Goal: Transaction & Acquisition: Purchase product/service

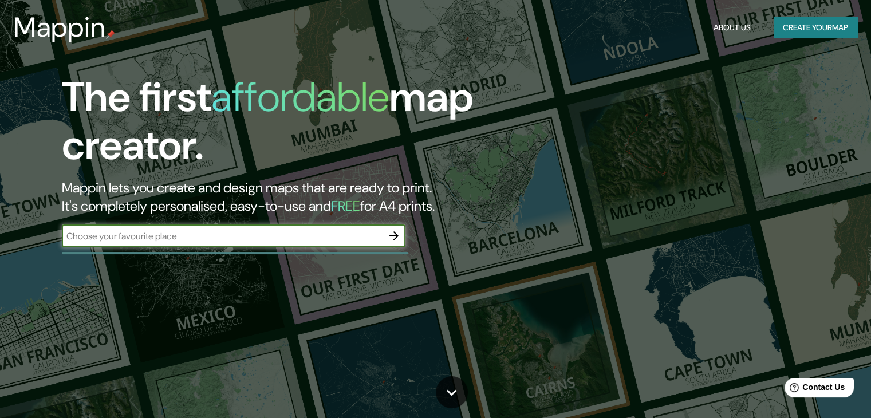
click at [207, 241] on input "text" at bounding box center [222, 236] width 321 height 13
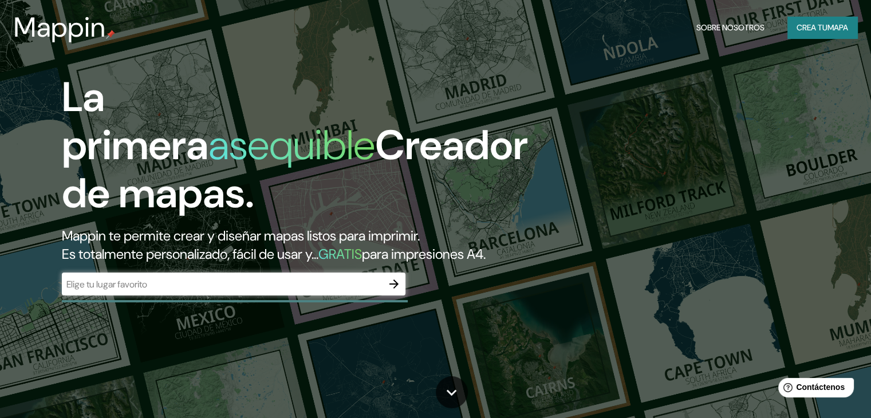
click at [190, 229] on font "Mappin te permite crear y diseñar mapas listos para imprimir." at bounding box center [241, 236] width 358 height 18
click at [151, 291] on input "text" at bounding box center [222, 284] width 321 height 13
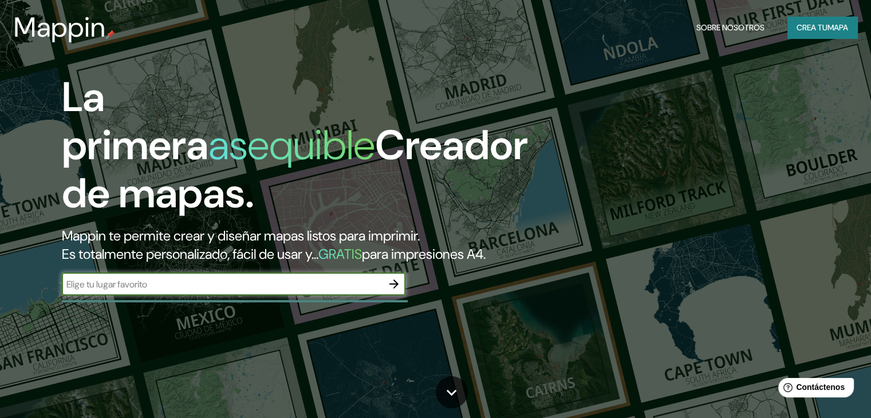
paste input "Hacienda [GEOGRAPHIC_DATA][PERSON_NAME], [GEOGRAPHIC_DATA], [GEOGRAPHIC_DATA]"
type input "Hacienda [GEOGRAPHIC_DATA][PERSON_NAME], [GEOGRAPHIC_DATA], [GEOGRAPHIC_DATA]"
click at [396, 291] on icon "button" at bounding box center [394, 284] width 14 height 14
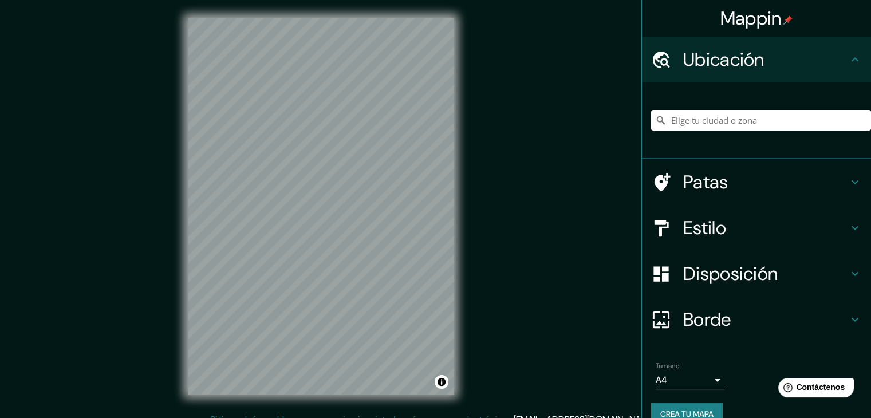
click at [684, 121] on input "Elige tu ciudad o zona" at bounding box center [761, 120] width 220 height 21
paste input "Hacienda [GEOGRAPHIC_DATA][PERSON_NAME], [GEOGRAPHIC_DATA], [GEOGRAPHIC_DATA]"
click at [718, 119] on input "[GEOGRAPHIC_DATA], [GEOGRAPHIC_DATA]" at bounding box center [761, 120] width 220 height 21
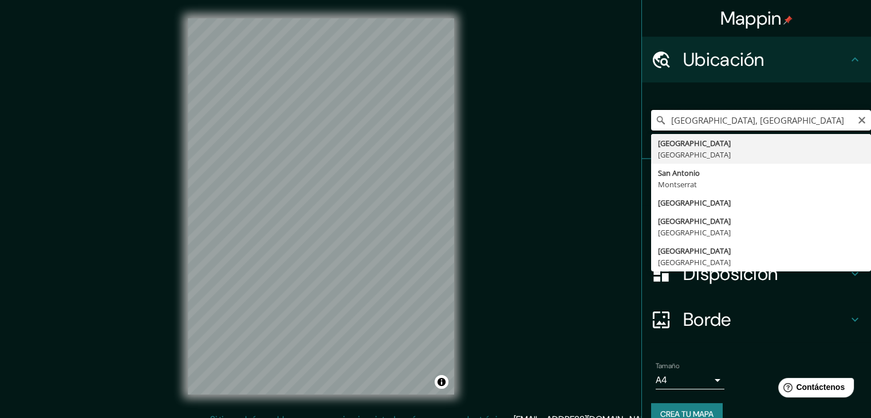
click at [664, 124] on input "[GEOGRAPHIC_DATA], [GEOGRAPHIC_DATA]" at bounding box center [761, 120] width 220 height 21
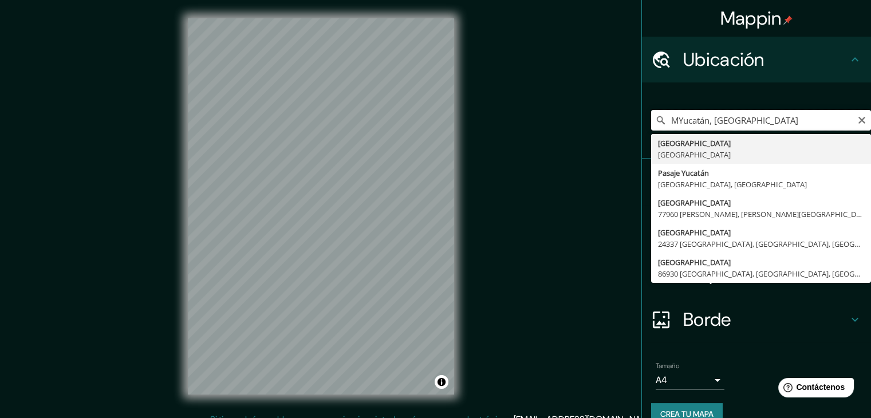
drag, startPoint x: 779, startPoint y: 119, endPoint x: 645, endPoint y: 129, distance: 135.0
click at [651, 129] on input "MYucatán, [GEOGRAPHIC_DATA]" at bounding box center [761, 120] width 220 height 21
paste input "Hacienda [GEOGRAPHIC_DATA][PERSON_NAME],"
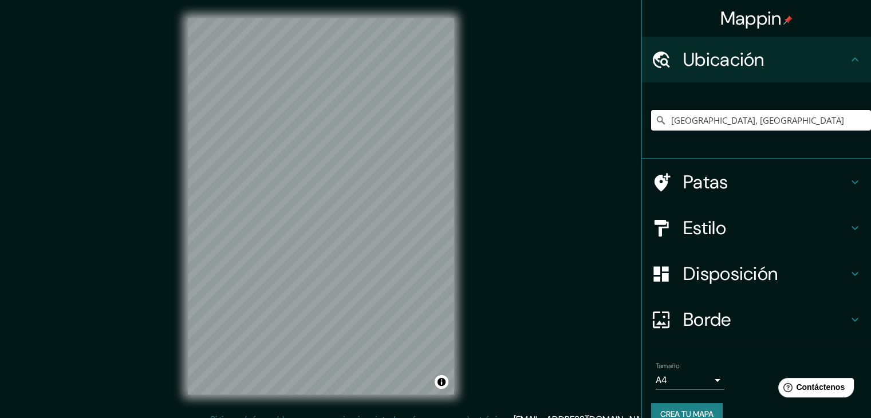
drag, startPoint x: 808, startPoint y: 120, endPoint x: 617, endPoint y: 124, distance: 190.8
click at [617, 124] on div "Mappin Ubicación [GEOGRAPHIC_DATA], [GEOGRAPHIC_DATA] [GEOGRAPHIC_DATA] [GEOGRA…" at bounding box center [435, 215] width 871 height 431
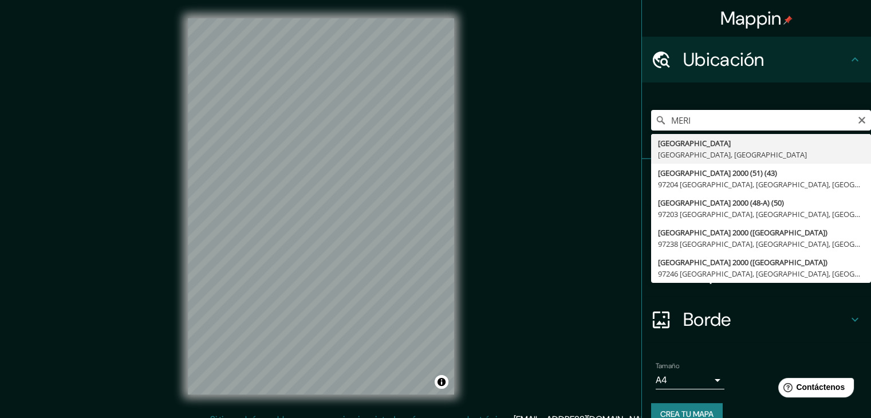
type input "[GEOGRAPHIC_DATA], [GEOGRAPHIC_DATA], [GEOGRAPHIC_DATA]"
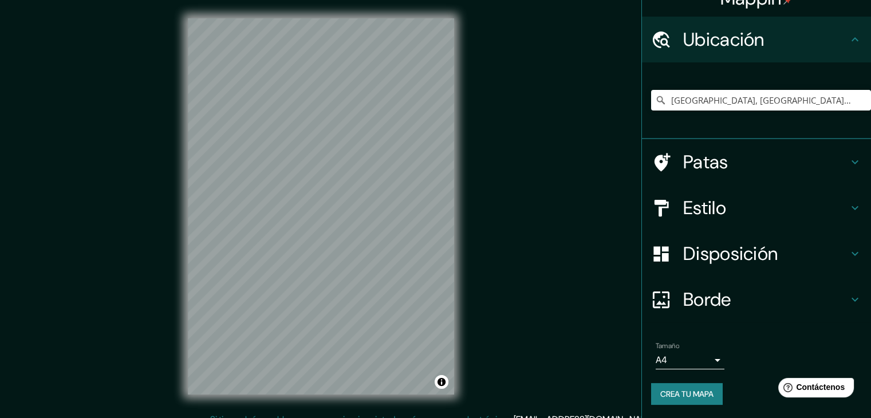
click at [716, 169] on font "Patas" at bounding box center [705, 162] width 45 height 24
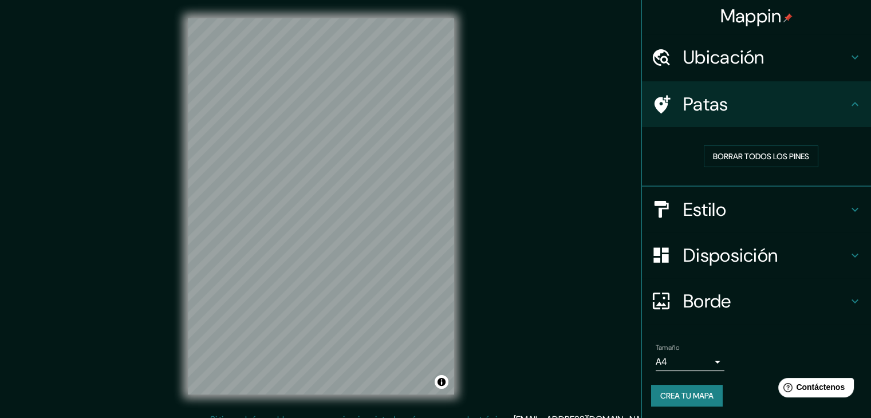
scroll to position [3, 0]
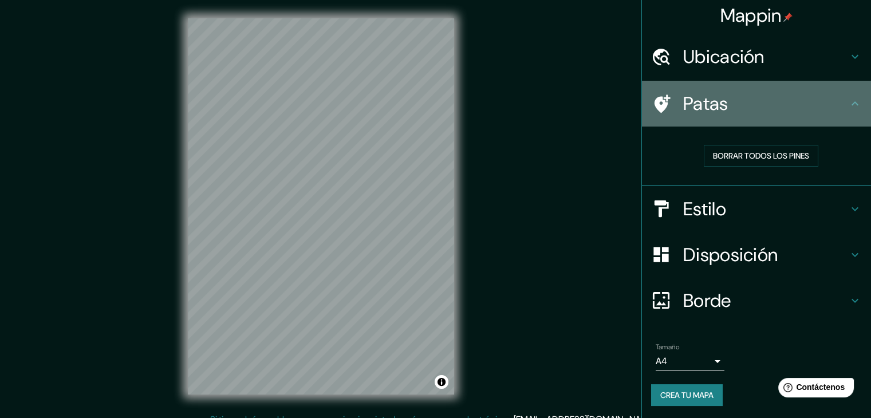
click at [786, 117] on div "Patas" at bounding box center [756, 104] width 229 height 46
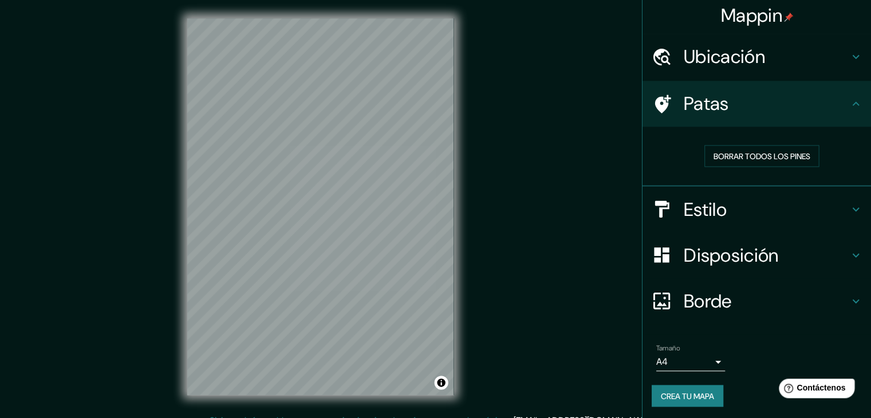
scroll to position [0, 0]
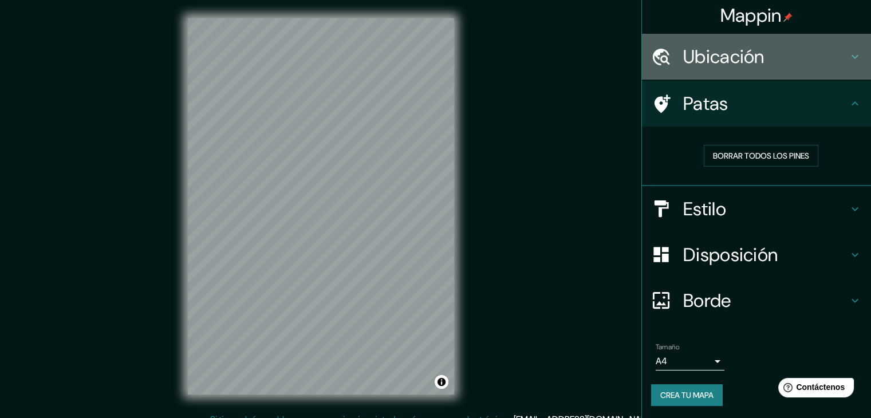
click at [745, 65] on font "Ubicación" at bounding box center [723, 57] width 81 height 24
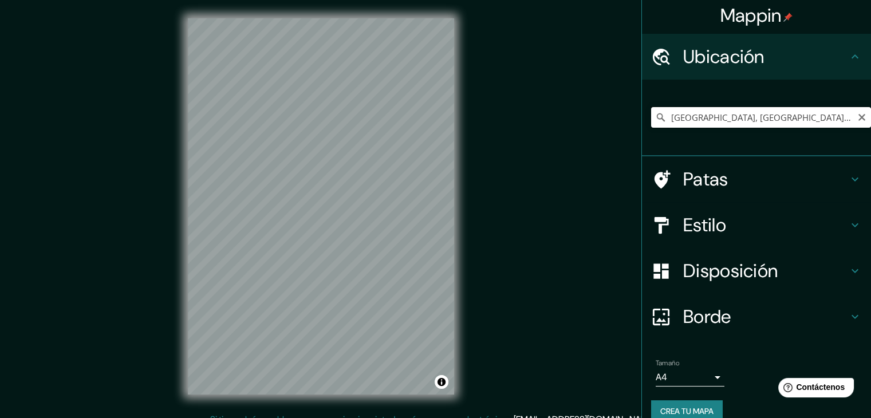
click at [769, 119] on input "[GEOGRAPHIC_DATA], [GEOGRAPHIC_DATA], [GEOGRAPHIC_DATA]" at bounding box center [761, 117] width 220 height 21
click at [859, 117] on div "[GEOGRAPHIC_DATA], [GEOGRAPHIC_DATA], [GEOGRAPHIC_DATA]" at bounding box center [761, 117] width 220 height 21
click at [859, 119] on icon "Claro" at bounding box center [862, 117] width 7 height 7
paste input "Hacienda [GEOGRAPHIC_DATA][PERSON_NAME], [GEOGRAPHIC_DATA], [GEOGRAPHIC_DATA]"
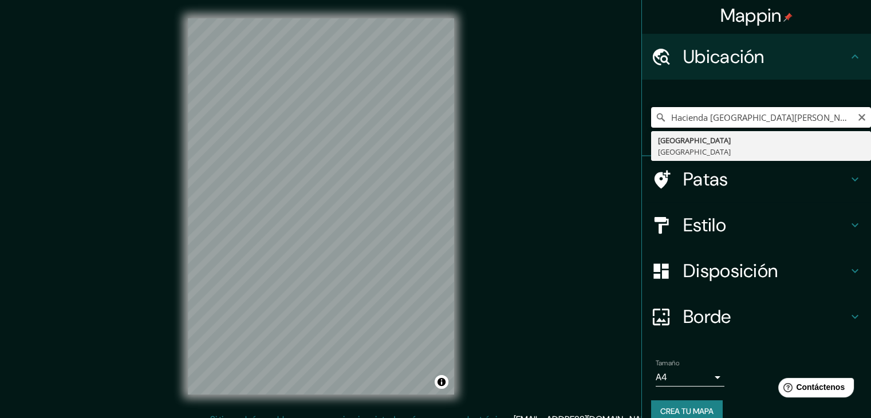
click at [773, 114] on input "Hacienda [GEOGRAPHIC_DATA][PERSON_NAME], [GEOGRAPHIC_DATA], [GEOGRAPHIC_DATA]" at bounding box center [761, 117] width 220 height 21
drag, startPoint x: 775, startPoint y: 116, endPoint x: 857, endPoint y: 115, distance: 82.5
click at [857, 115] on input "Hacienda [GEOGRAPHIC_DATA][PERSON_NAME], [GEOGRAPHIC_DATA], [GEOGRAPHIC_DATA]" at bounding box center [761, 117] width 220 height 21
click at [841, 116] on input "[GEOGRAPHIC_DATA][PERSON_NAME], [GEOGRAPHIC_DATA][PERSON_NAME], [GEOGRAPHIC_DAT…" at bounding box center [761, 117] width 220 height 21
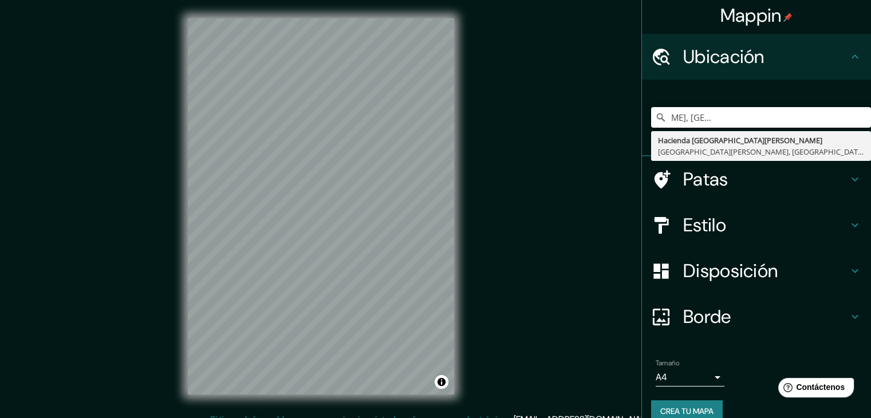
drag, startPoint x: 750, startPoint y: 116, endPoint x: 877, endPoint y: 129, distance: 127.9
click at [871, 129] on html "Mappin Ubicación [GEOGRAPHIC_DATA][PERSON_NAME], [GEOGRAPHIC_DATA][PERSON_NAME]…" at bounding box center [435, 209] width 871 height 418
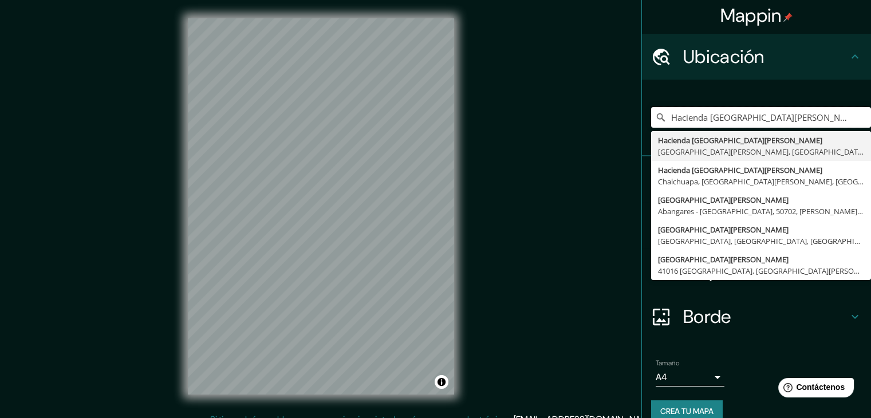
type input "Hacienda [GEOGRAPHIC_DATA][PERSON_NAME]"
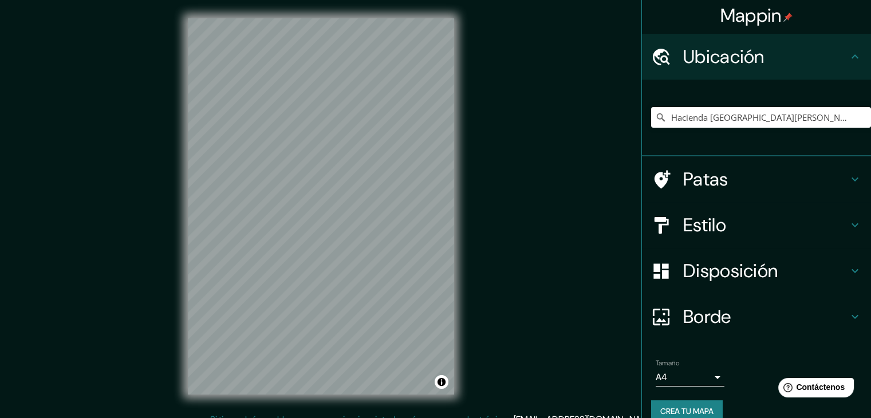
click at [849, 129] on div "Hacienda [GEOGRAPHIC_DATA][PERSON_NAME] [GEOGRAPHIC_DATA][PERSON_NAME][PERSON_N…" at bounding box center [761, 117] width 220 height 57
click at [859, 115] on icon "Claro" at bounding box center [862, 117] width 7 height 7
paste input "Hacienda [GEOGRAPHIC_DATA][PERSON_NAME], [GEOGRAPHIC_DATA], [GEOGRAPHIC_DATA]"
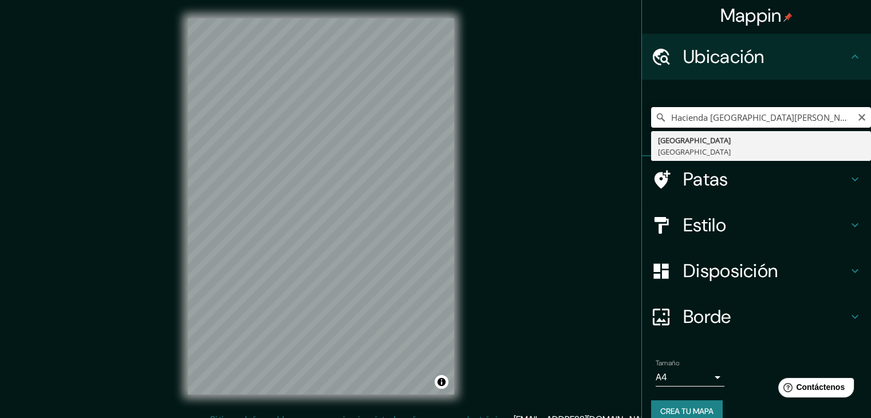
drag, startPoint x: 809, startPoint y: 118, endPoint x: 846, endPoint y: 124, distance: 37.8
click at [846, 124] on input "Hacienda [GEOGRAPHIC_DATA][PERSON_NAME], [GEOGRAPHIC_DATA], [GEOGRAPHIC_DATA]" at bounding box center [761, 117] width 220 height 21
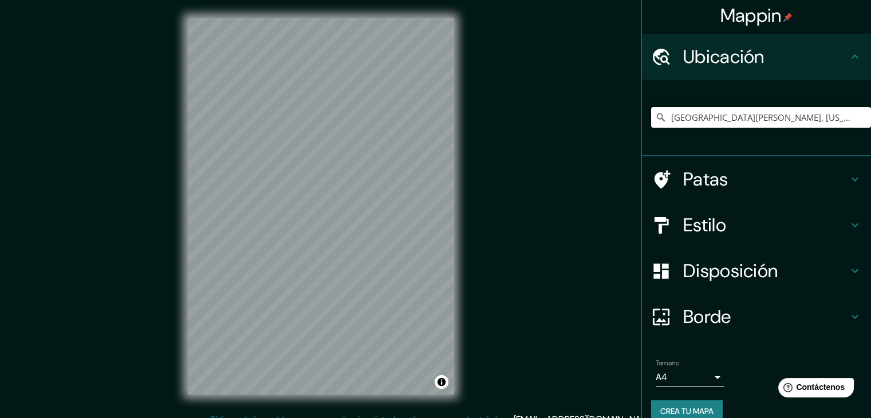
click at [816, 117] on input "[GEOGRAPHIC_DATA][PERSON_NAME], [US_STATE], [GEOGRAPHIC_DATA]" at bounding box center [761, 117] width 220 height 21
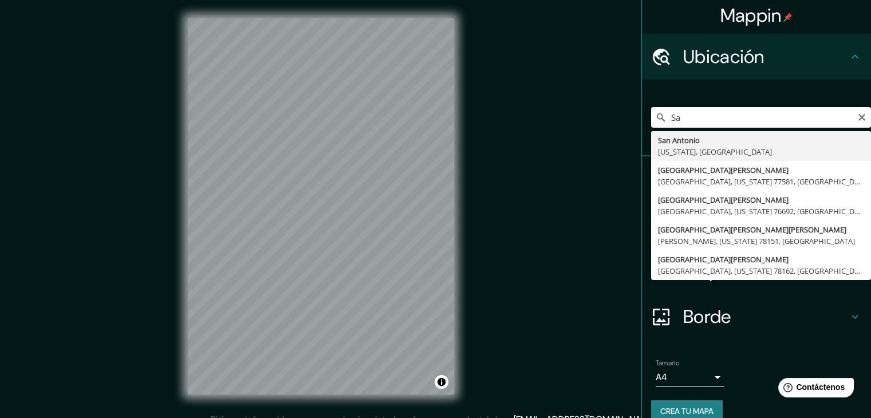
type input "S"
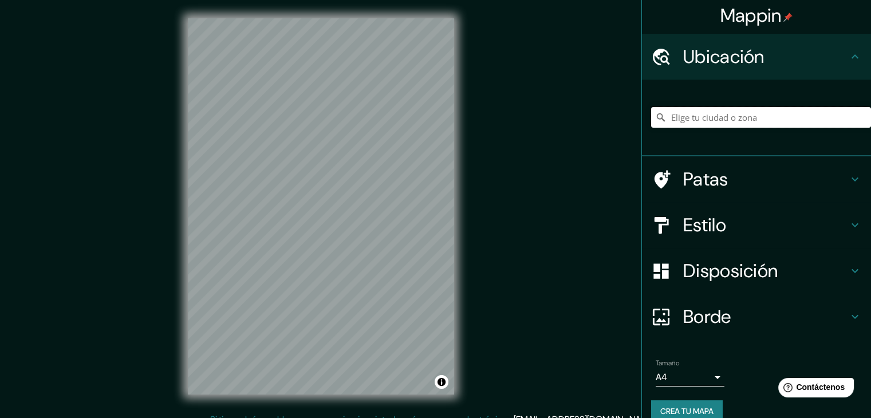
paste input "Hacienda [GEOGRAPHIC_DATA][PERSON_NAME], [GEOGRAPHIC_DATA], [GEOGRAPHIC_DATA]"
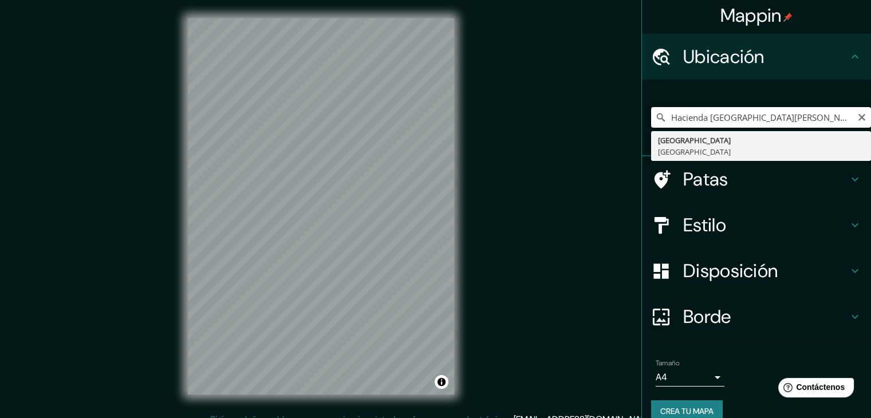
click at [813, 121] on input "Hacienda [GEOGRAPHIC_DATA][PERSON_NAME], [GEOGRAPHIC_DATA], [GEOGRAPHIC_DATA]" at bounding box center [761, 117] width 220 height 21
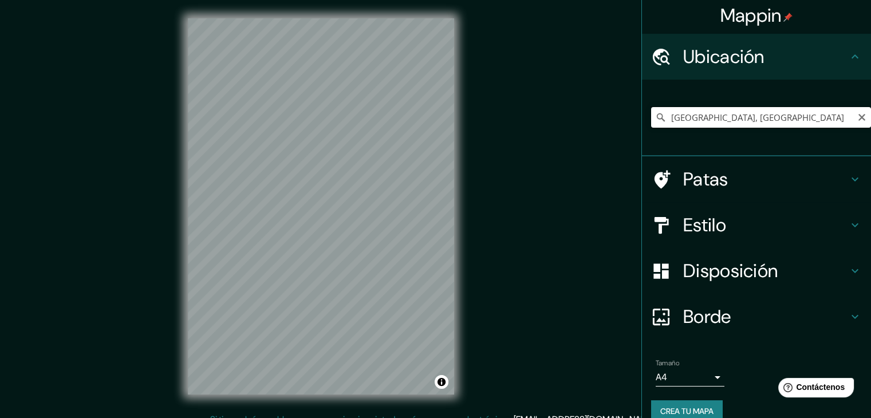
drag, startPoint x: 743, startPoint y: 118, endPoint x: 646, endPoint y: 116, distance: 97.4
click at [651, 116] on div "[GEOGRAPHIC_DATA], [GEOGRAPHIC_DATA]" at bounding box center [761, 117] width 220 height 21
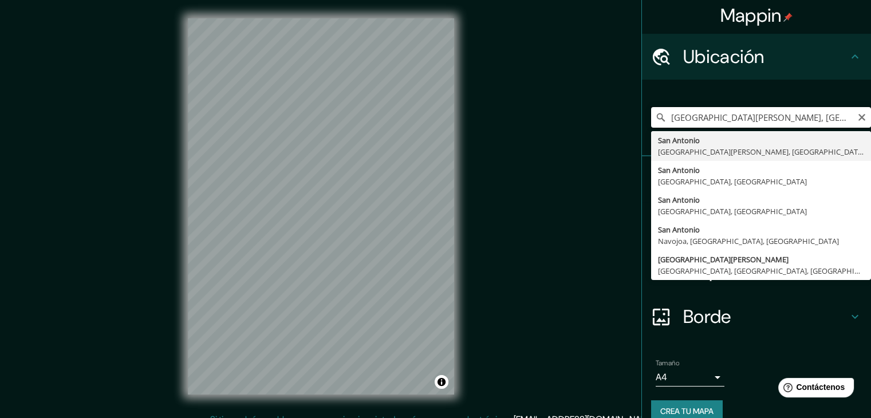
click at [852, 123] on input "[GEOGRAPHIC_DATA][PERSON_NAME], [GEOGRAPHIC_DATA][PERSON_NAME], [GEOGRAPHIC_DAT…" at bounding box center [761, 117] width 220 height 21
type input "[GEOGRAPHIC_DATA][PERSON_NAME], [GEOGRAPHIC_DATA][PERSON_NAME], [GEOGRAPHIC_DAT…"
click at [859, 120] on icon "Claro" at bounding box center [862, 117] width 7 height 7
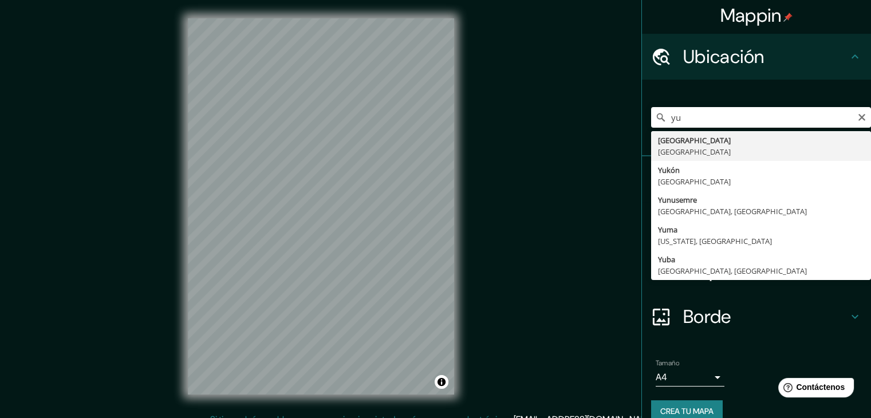
type input "[GEOGRAPHIC_DATA], [GEOGRAPHIC_DATA]"
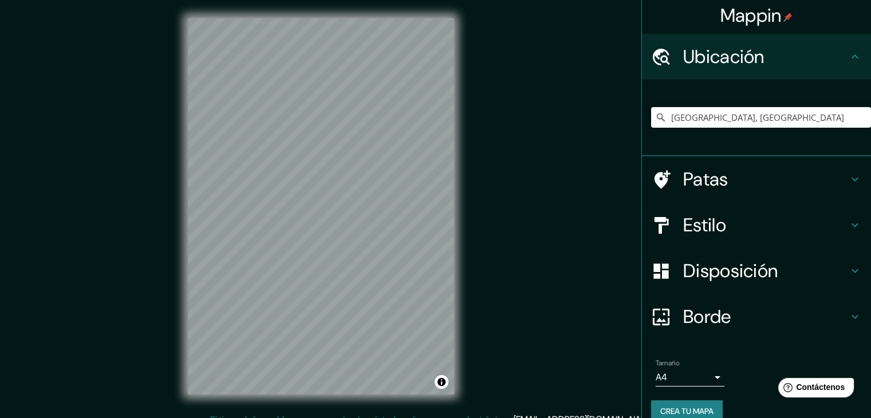
click at [712, 177] on font "Patas" at bounding box center [705, 179] width 45 height 24
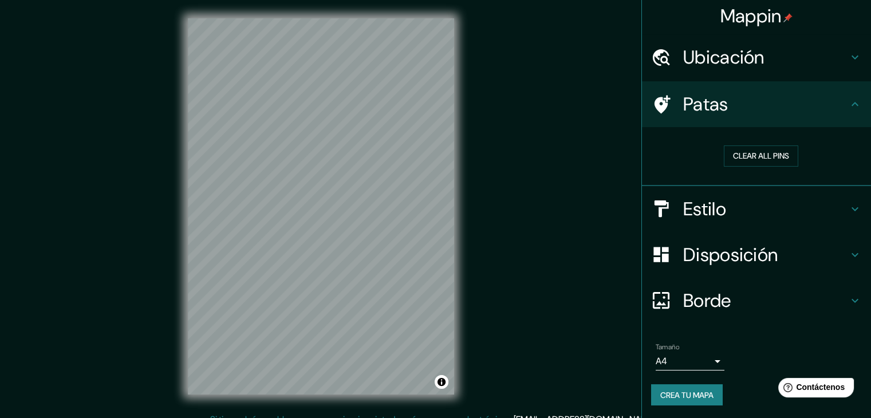
scroll to position [3, 0]
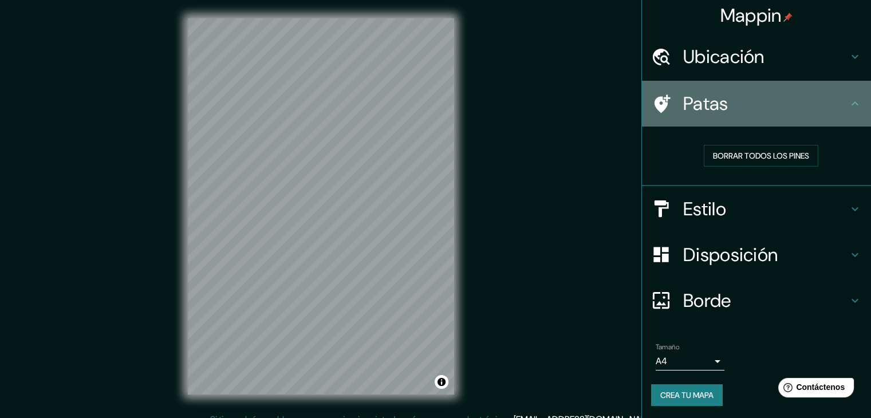
drag, startPoint x: 779, startPoint y: 105, endPoint x: 773, endPoint y: 119, distance: 15.4
click at [773, 119] on div "Patas" at bounding box center [756, 104] width 229 height 46
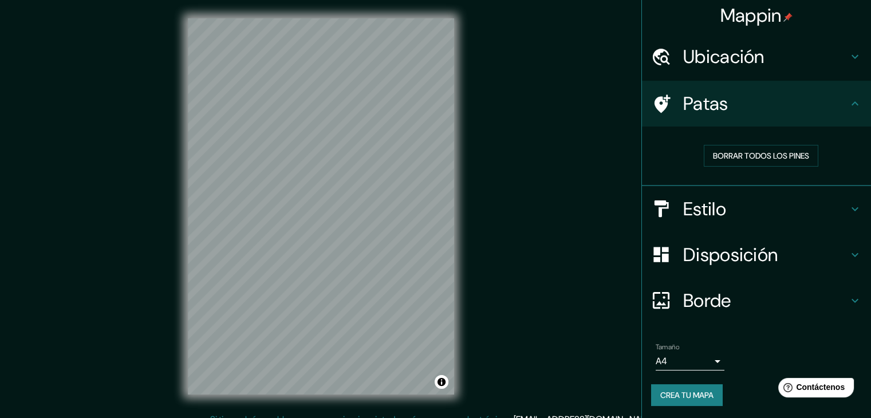
click at [836, 110] on h4 "Patas" at bounding box center [765, 103] width 165 height 23
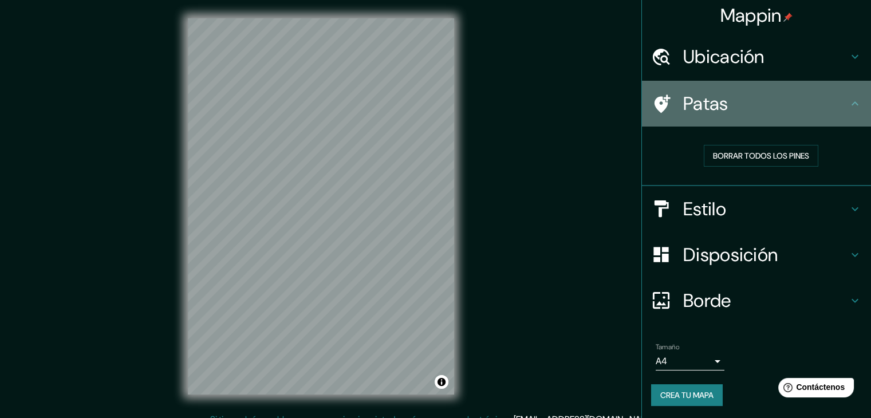
click at [848, 101] on icon at bounding box center [855, 104] width 14 height 14
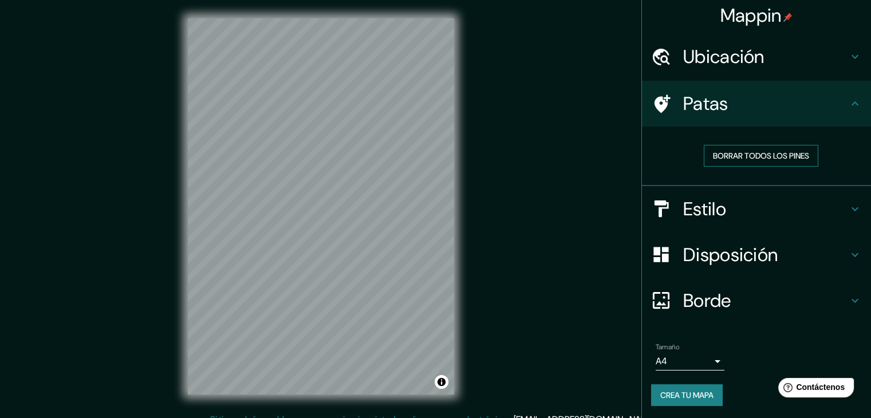
click at [803, 149] on button "Borrar todos los pines" at bounding box center [761, 156] width 115 height 22
click at [840, 104] on div "Patas" at bounding box center [756, 104] width 229 height 46
click at [852, 101] on icon at bounding box center [855, 104] width 14 height 14
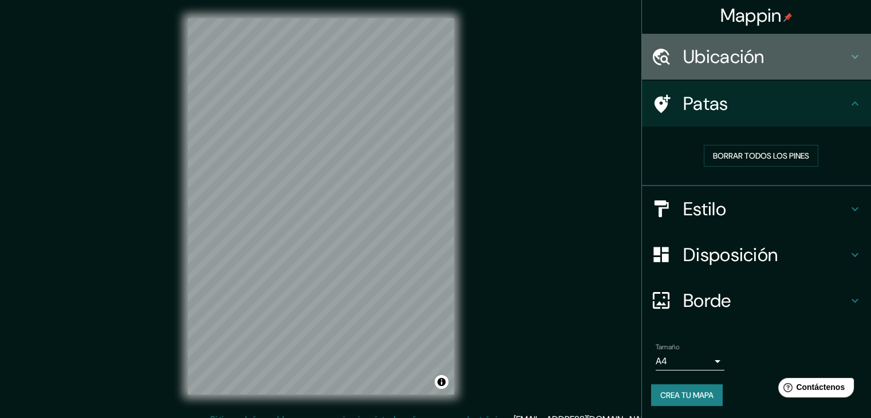
click at [792, 67] on h4 "Ubicación" at bounding box center [765, 56] width 165 height 23
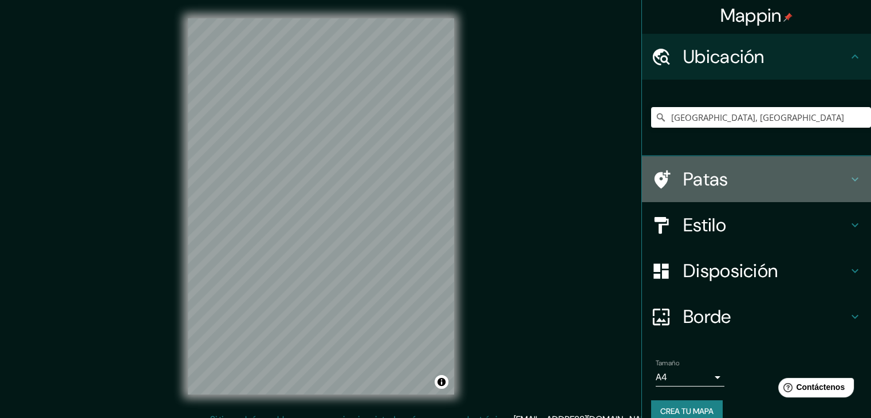
click at [768, 177] on h4 "Patas" at bounding box center [765, 179] width 165 height 23
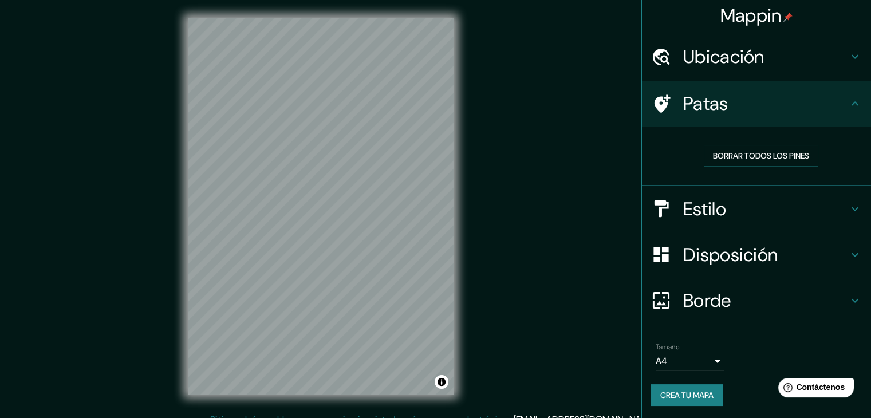
click at [715, 212] on font "Estilo" at bounding box center [704, 209] width 43 height 24
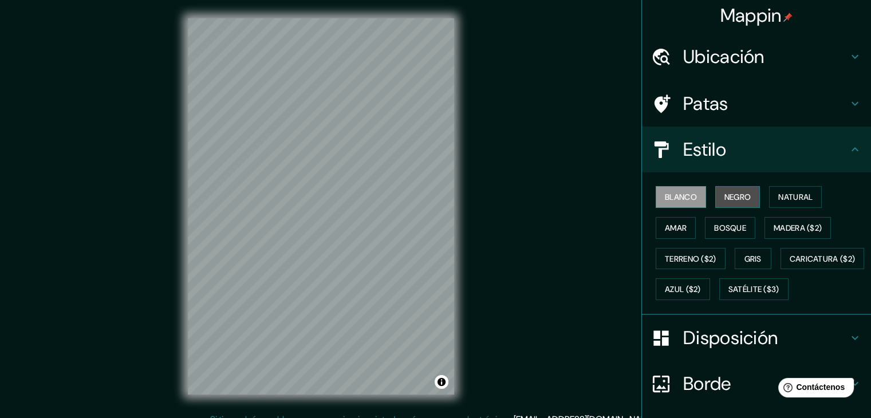
click at [725, 199] on font "Negro" at bounding box center [738, 197] width 27 height 10
click at [696, 190] on button "Blanco" at bounding box center [681, 197] width 50 height 22
click at [778, 192] on font "Natural" at bounding box center [795, 197] width 34 height 10
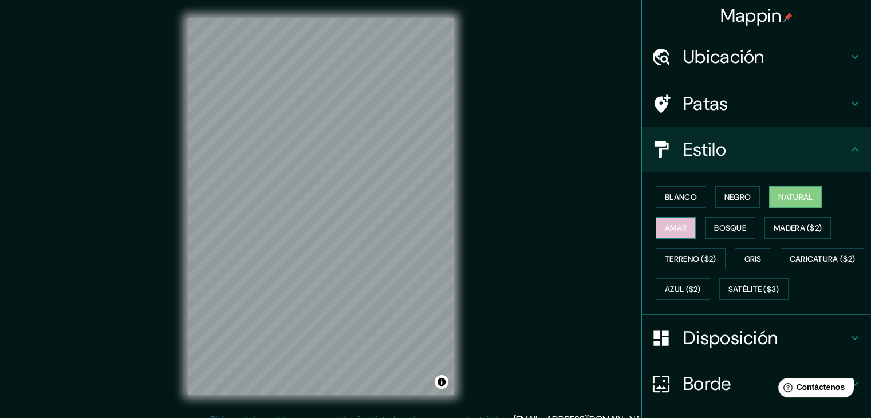
click at [665, 231] on font "Amar" at bounding box center [676, 228] width 22 height 10
click at [714, 223] on font "Bosque" at bounding box center [730, 228] width 32 height 10
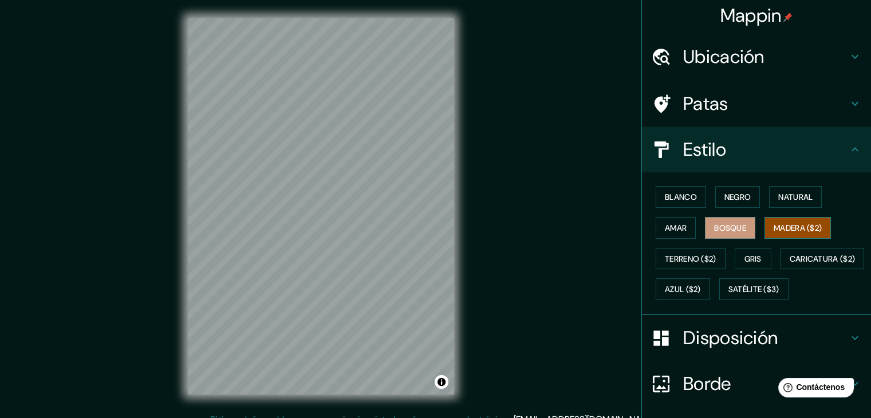
click at [774, 227] on font "Madera ($2)" at bounding box center [798, 228] width 48 height 10
click at [705, 257] on font "Terreno ($2)" at bounding box center [691, 259] width 52 height 10
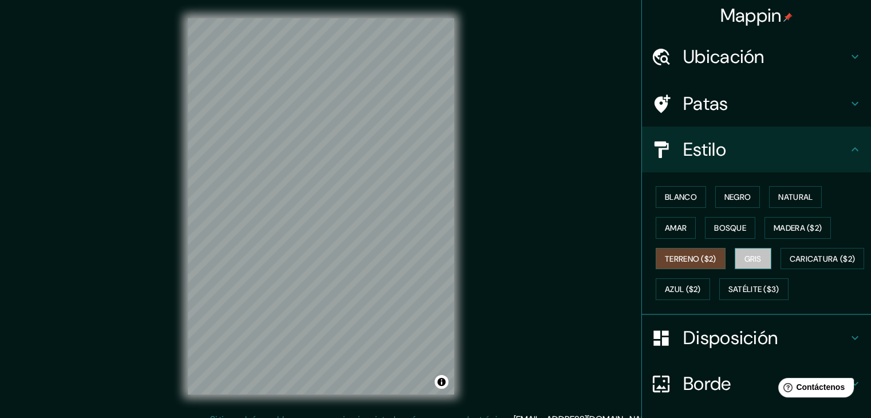
click at [751, 251] on font "Gris" at bounding box center [753, 258] width 17 height 15
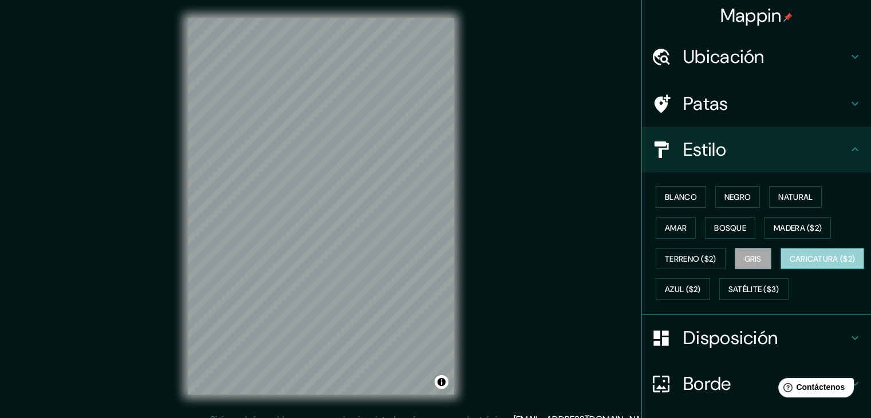
click at [781, 270] on button "Caricatura ($2)" at bounding box center [823, 259] width 84 height 22
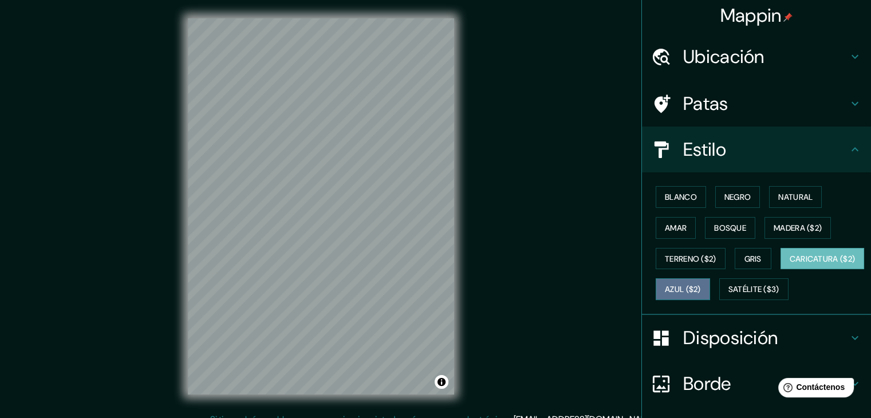
click at [701, 285] on font "Azul ($2)" at bounding box center [683, 290] width 36 height 10
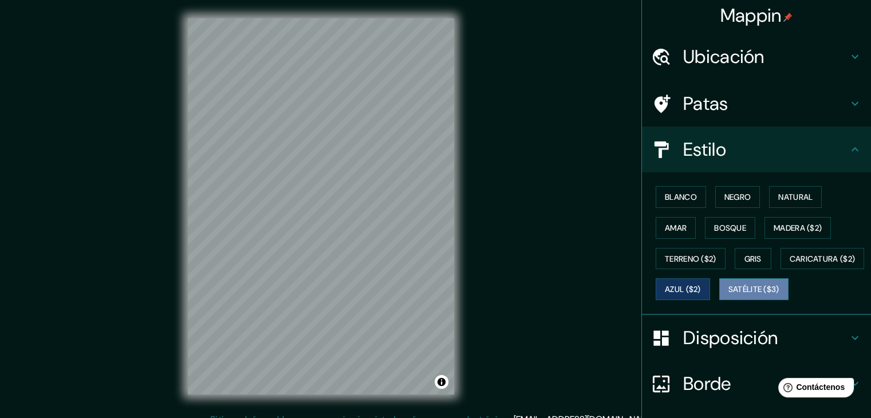
click at [729, 295] on font "Satélite ($3)" at bounding box center [754, 290] width 51 height 10
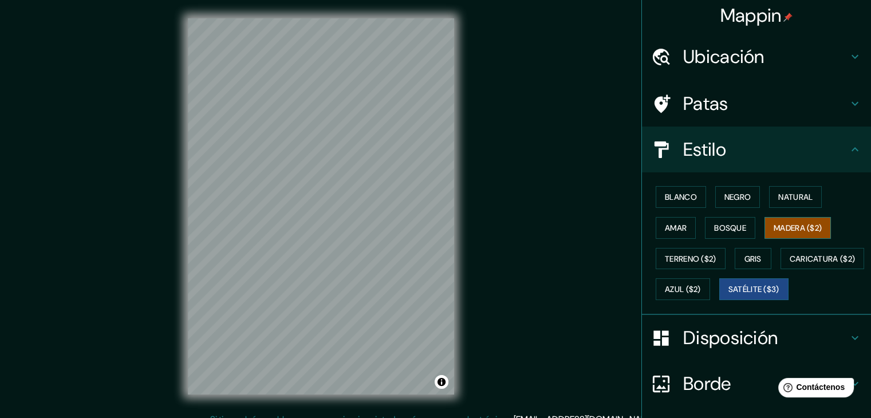
click at [809, 225] on font "Madera ($2)" at bounding box center [798, 228] width 48 height 10
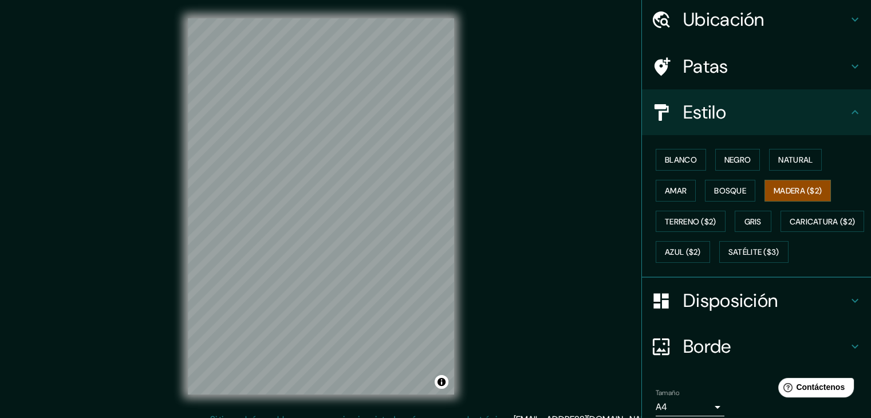
scroll to position [60, 0]
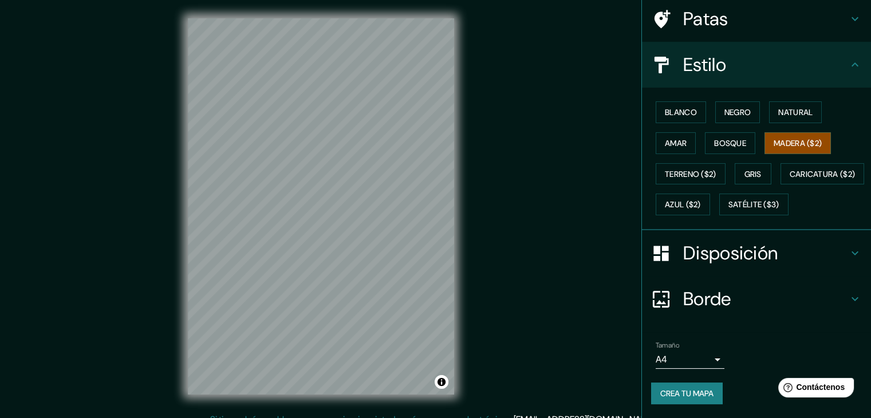
click at [690, 258] on font "Disposición" at bounding box center [730, 253] width 95 height 24
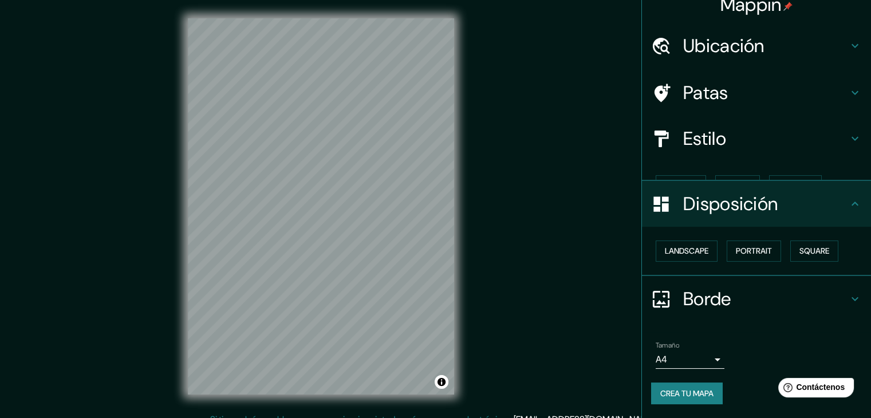
scroll to position [0, 0]
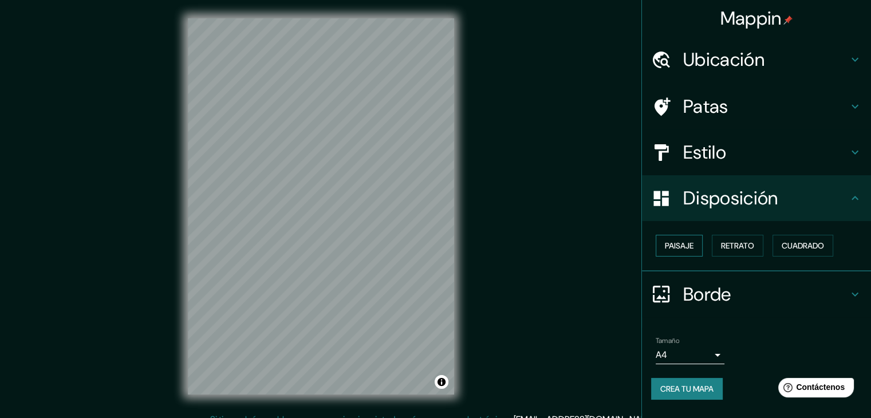
click at [690, 250] on font "Paisaje" at bounding box center [679, 246] width 29 height 10
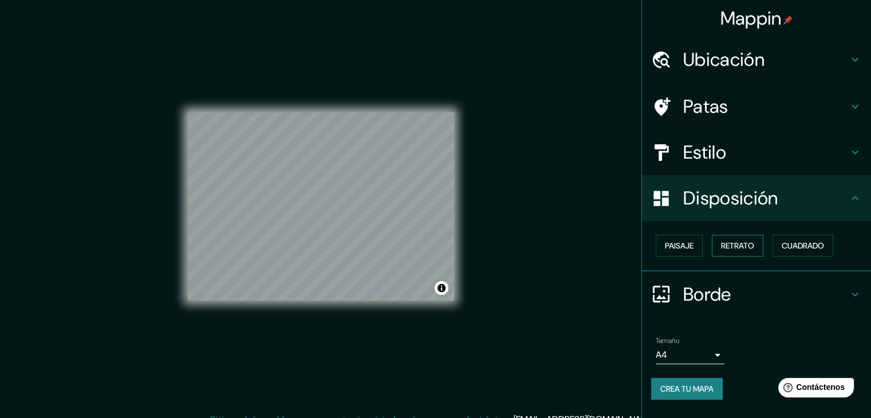
click at [719, 247] on button "Retrato" at bounding box center [738, 246] width 52 height 22
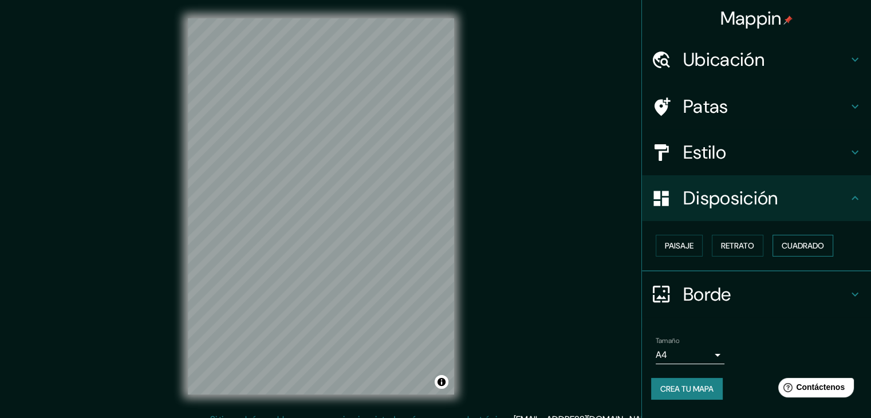
click at [793, 243] on font "Cuadrado" at bounding box center [803, 246] width 42 height 10
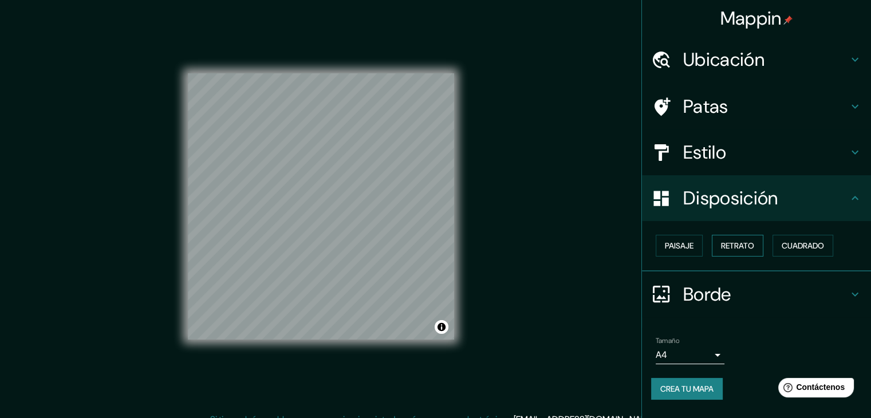
click at [754, 239] on font "Retrato" at bounding box center [737, 245] width 33 height 15
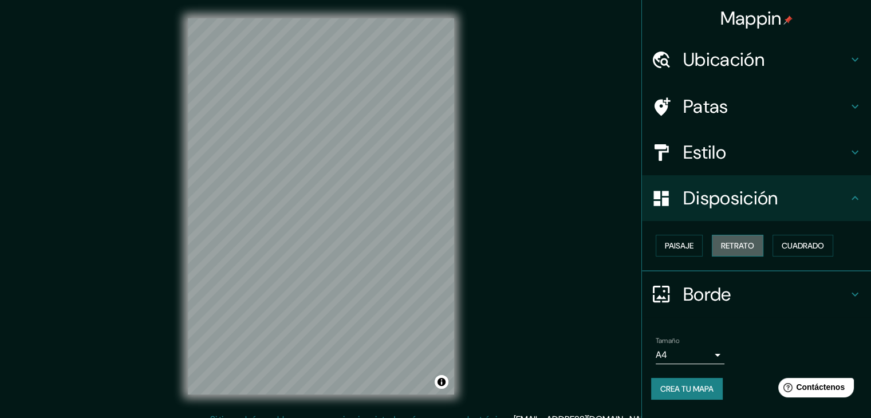
click at [745, 241] on font "Retrato" at bounding box center [737, 246] width 33 height 10
click at [797, 245] on font "Cuadrado" at bounding box center [803, 246] width 42 height 10
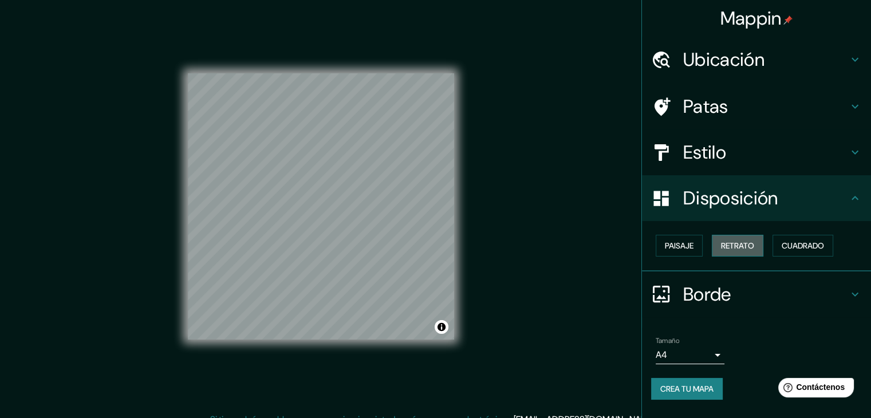
click at [760, 243] on button "Retrato" at bounding box center [738, 246] width 52 height 22
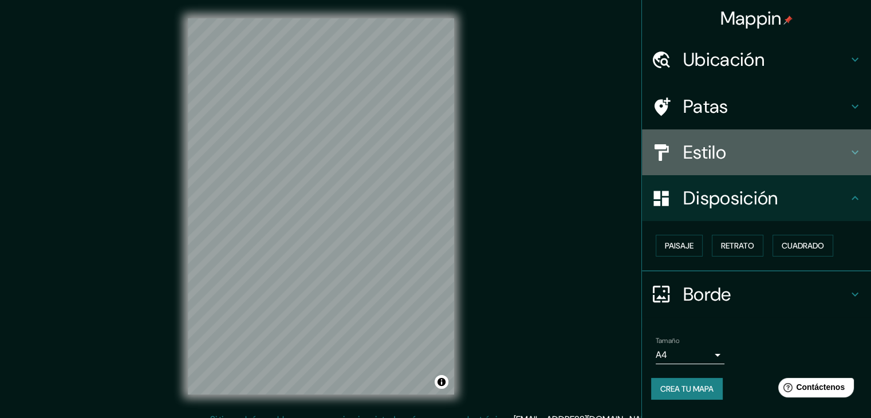
drag, startPoint x: 753, startPoint y: 143, endPoint x: 753, endPoint y: 148, distance: 5.8
click at [753, 143] on h4 "Estilo" at bounding box center [765, 152] width 165 height 23
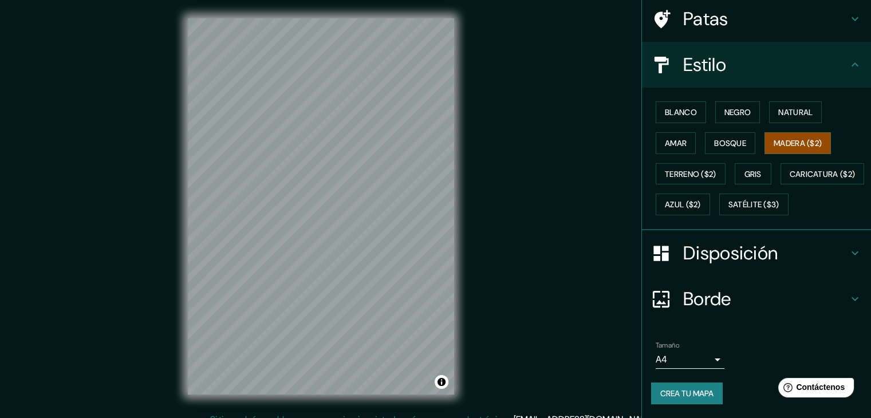
click at [723, 294] on font "Borde" at bounding box center [707, 299] width 48 height 24
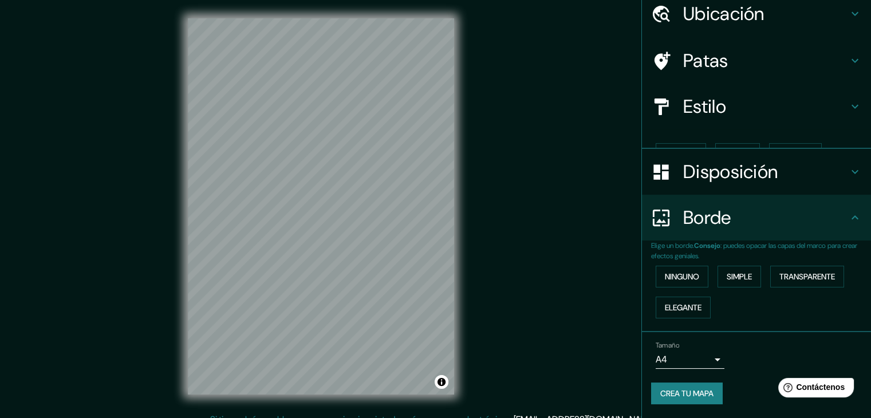
scroll to position [26, 0]
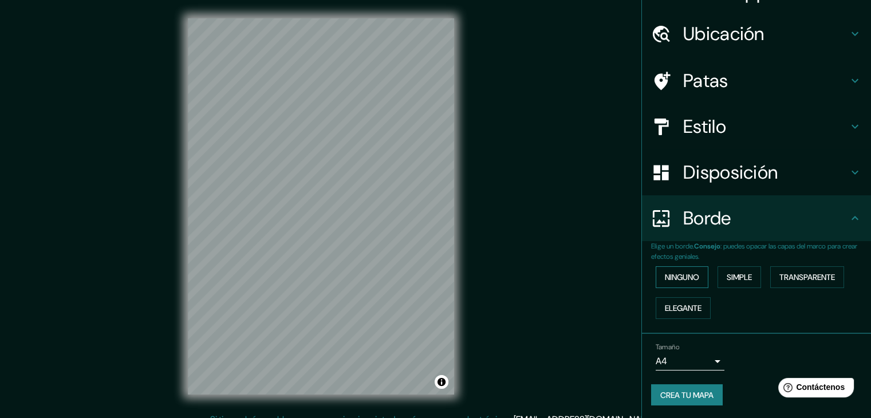
click at [686, 278] on font "Ninguno" at bounding box center [682, 277] width 34 height 10
click at [727, 281] on font "Simple" at bounding box center [739, 277] width 25 height 10
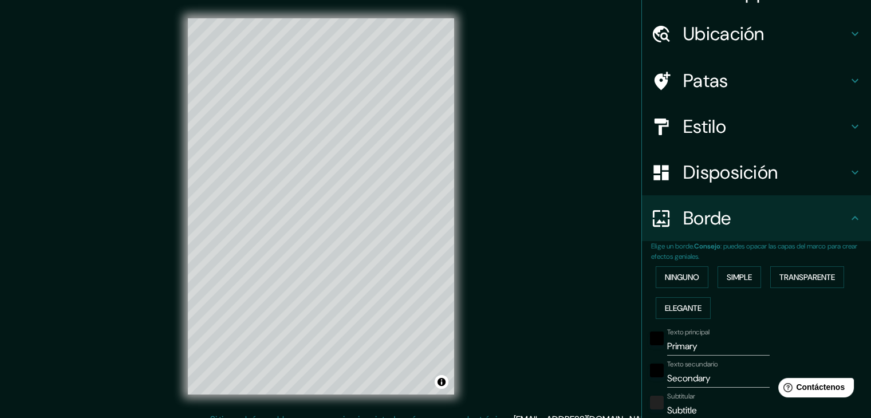
click at [758, 279] on div "Ninguno Simple Transparente Elegante" at bounding box center [761, 293] width 220 height 62
click at [779, 278] on font "Transparente" at bounding box center [807, 277] width 56 height 10
click at [704, 301] on button "Elegante" at bounding box center [683, 308] width 55 height 22
click at [771, 277] on button "Transparente" at bounding box center [807, 277] width 74 height 22
drag, startPoint x: 778, startPoint y: 278, endPoint x: 751, endPoint y: 274, distance: 26.6
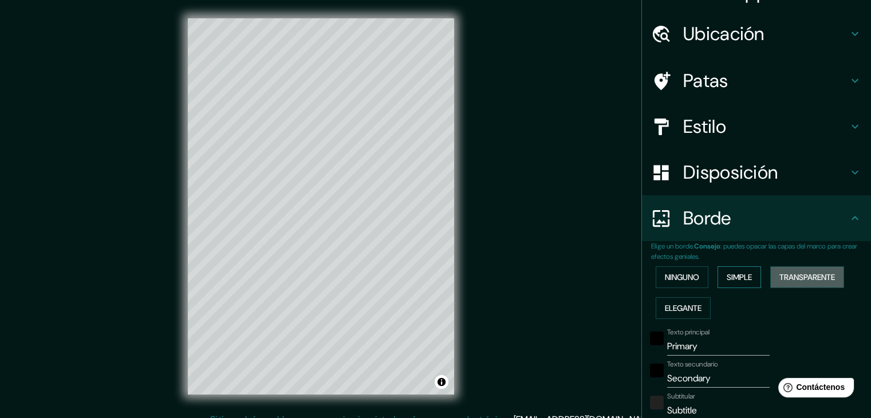
click at [779, 278] on font "Transparente" at bounding box center [807, 277] width 56 height 10
type input "223"
type input "37"
click at [694, 281] on button "Ninguno" at bounding box center [682, 277] width 53 height 22
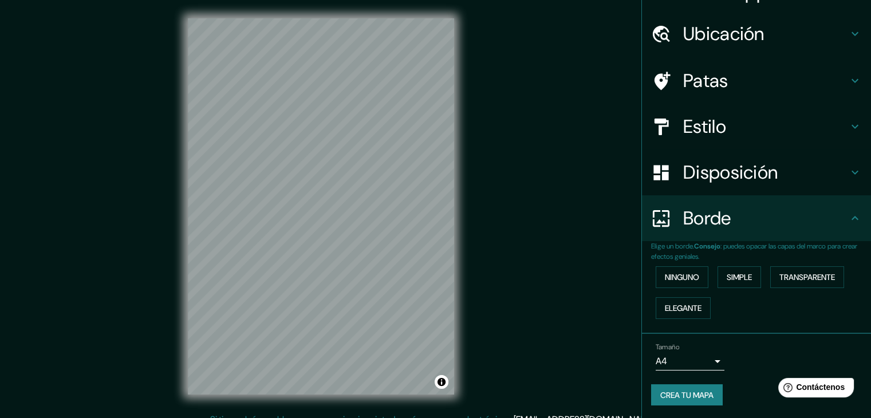
drag, startPoint x: 771, startPoint y: 284, endPoint x: 759, endPoint y: 290, distance: 12.8
click at [772, 284] on button "Transparente" at bounding box center [807, 277] width 74 height 22
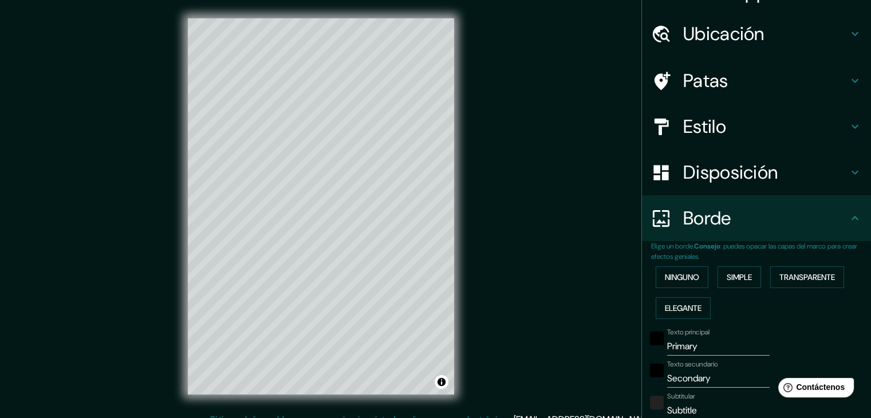
click at [691, 338] on input "Primary" at bounding box center [718, 346] width 103 height 18
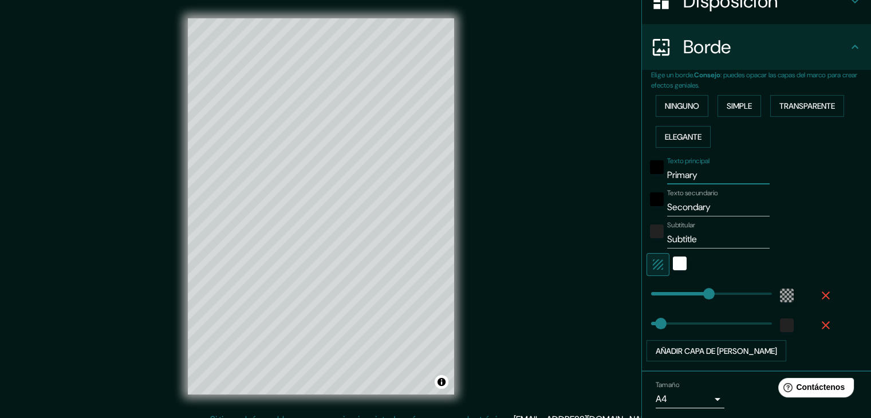
scroll to position [198, 0]
type input "54"
drag, startPoint x: 703, startPoint y: 293, endPoint x: 657, endPoint y: 303, distance: 47.5
type input "37"
type input "447"
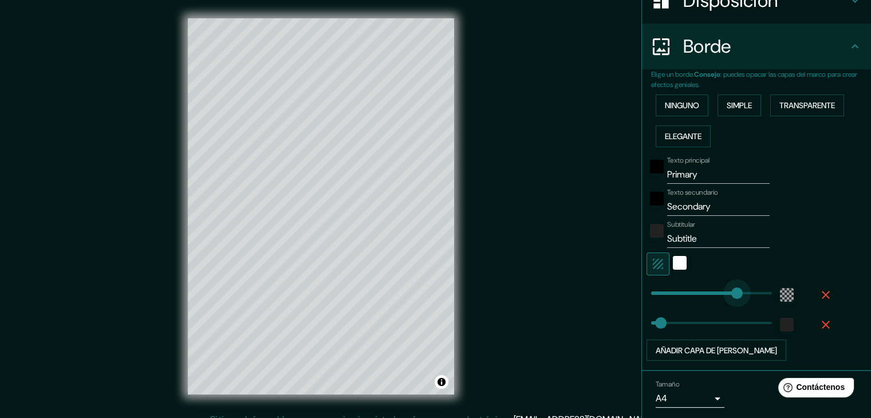
drag, startPoint x: 653, startPoint y: 298, endPoint x: 758, endPoint y: 297, distance: 105.4
type input "37"
type input "0"
drag, startPoint x: 646, startPoint y: 306, endPoint x: 552, endPoint y: 320, distance: 95.0
type input "427"
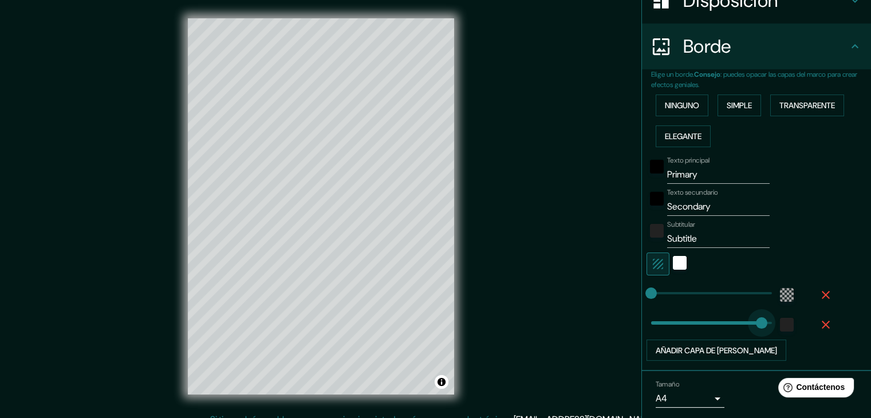
drag, startPoint x: 653, startPoint y: 321, endPoint x: 753, endPoint y: 320, distance: 99.7
type input "0"
drag, startPoint x: 753, startPoint y: 320, endPoint x: 590, endPoint y: 348, distance: 165.2
click at [698, 103] on button "Ninguno" at bounding box center [682, 106] width 53 height 22
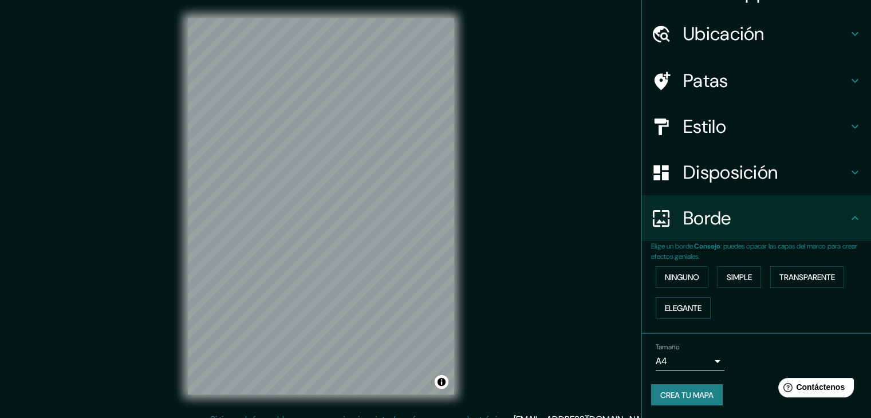
scroll to position [13, 0]
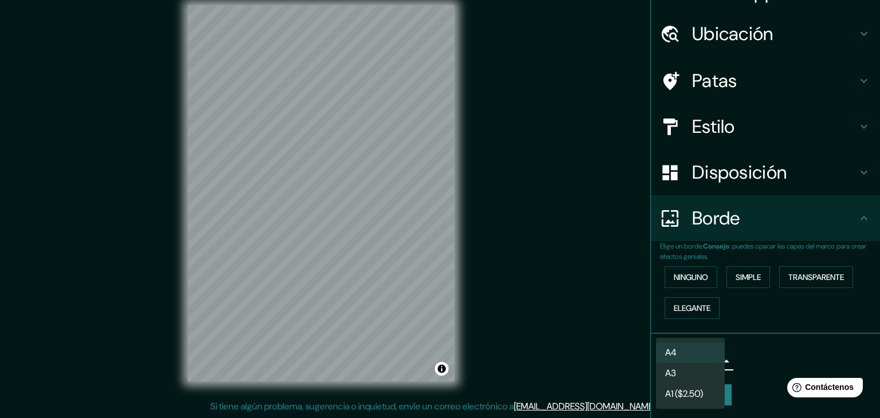
click at [703, 367] on body "Mappin Ubicación [GEOGRAPHIC_DATA], [GEOGRAPHIC_DATA] Patas Estilo Disposición …" at bounding box center [440, 196] width 880 height 418
click at [692, 360] on li "A4" at bounding box center [690, 352] width 69 height 21
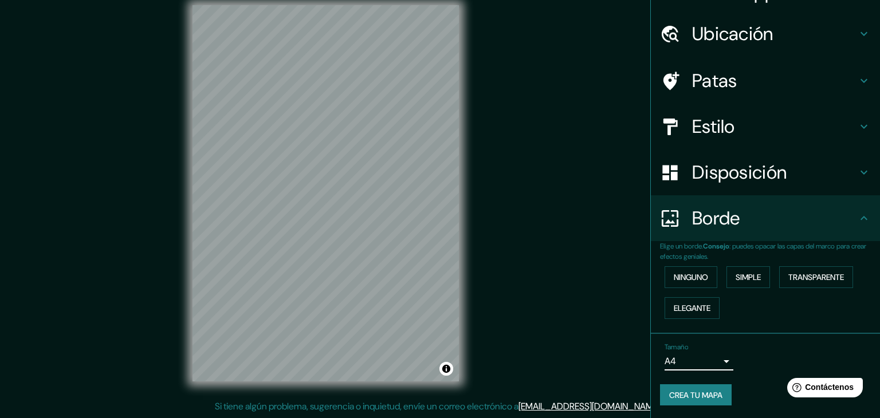
click at [692, 360] on body "Mappin Ubicación [GEOGRAPHIC_DATA], [GEOGRAPHIC_DATA] Patas Estilo Disposición …" at bounding box center [440, 196] width 880 height 418
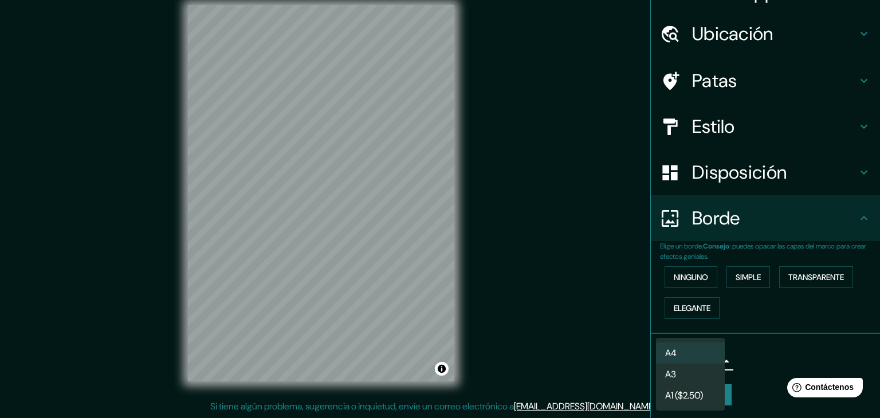
click at [692, 394] on font "A1 ($2.50)" at bounding box center [684, 395] width 38 height 12
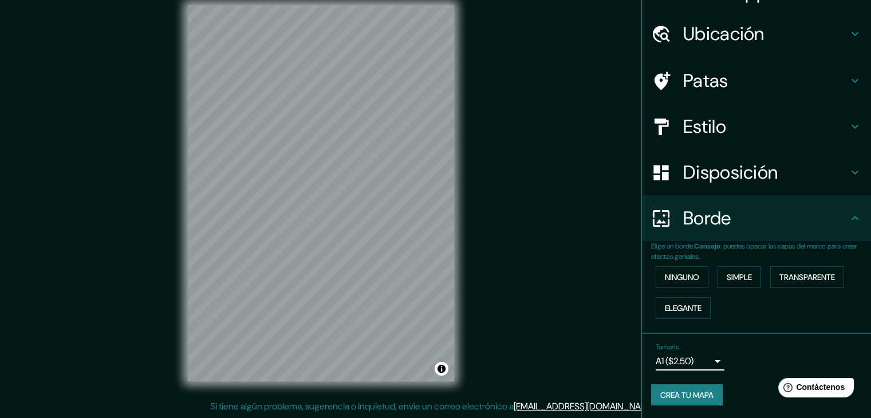
click at [696, 364] on body "Mappin Ubicación [GEOGRAPHIC_DATA], [GEOGRAPHIC_DATA] Patas Estilo Disposición …" at bounding box center [435, 196] width 871 height 418
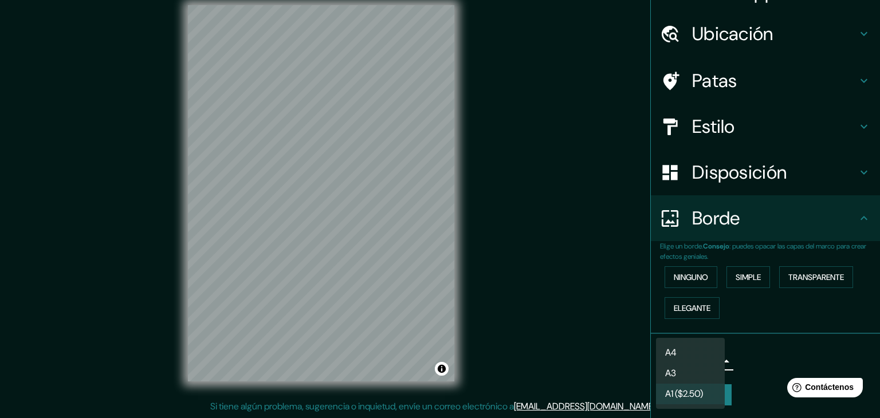
click at [694, 360] on li "A4" at bounding box center [690, 352] width 69 height 21
click at [694, 364] on body "Mappin Ubicación [GEOGRAPHIC_DATA], [GEOGRAPHIC_DATA] Patas Estilo Disposición …" at bounding box center [440, 196] width 880 height 418
click at [690, 374] on li "A3" at bounding box center [690, 374] width 69 height 21
type input "a4"
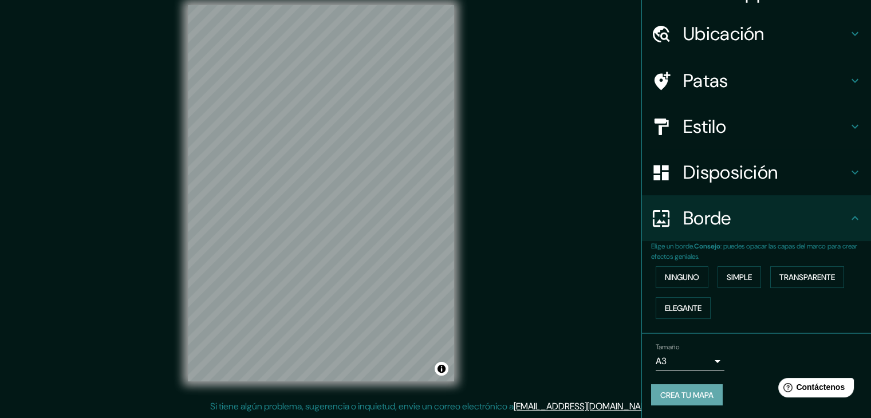
click at [691, 388] on font "Crea tu mapa" at bounding box center [686, 395] width 53 height 15
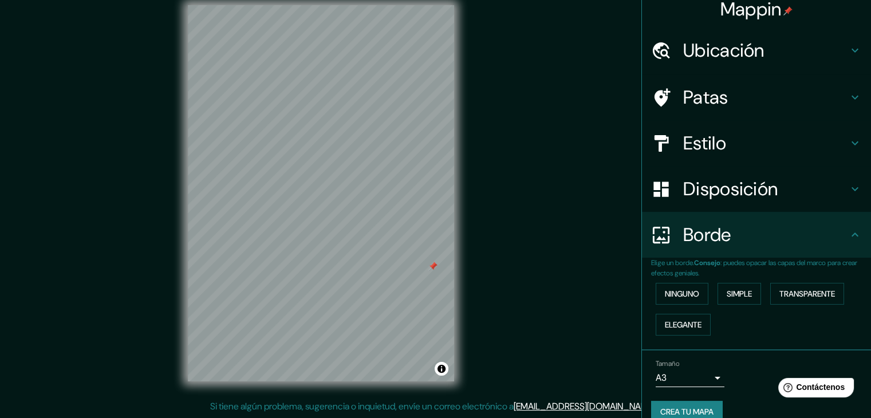
scroll to position [0, 0]
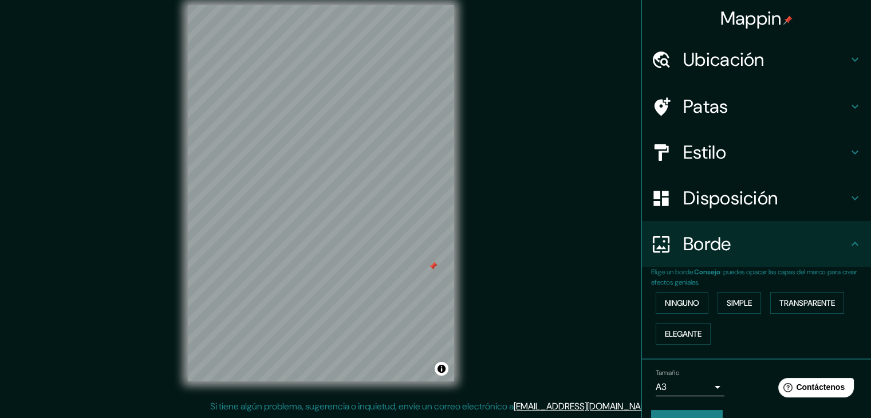
click at [724, 151] on h4 "Estilo" at bounding box center [765, 152] width 165 height 23
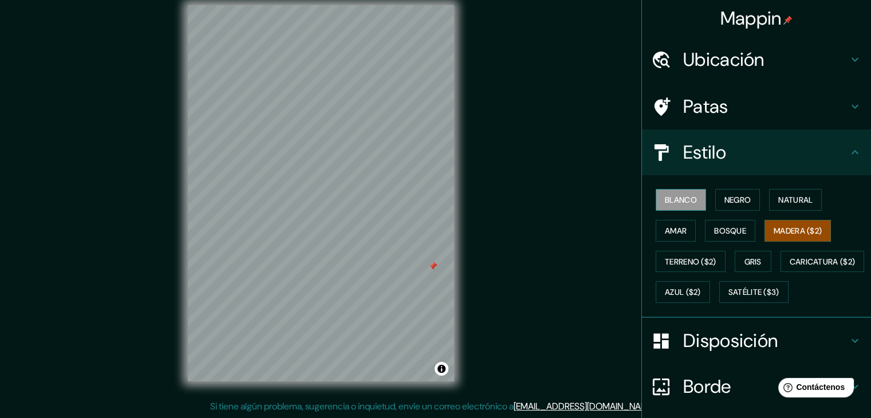
click at [679, 205] on font "Blanco" at bounding box center [681, 199] width 32 height 15
click at [806, 229] on font "Madera ($2)" at bounding box center [798, 231] width 48 height 10
click at [666, 231] on font "Amar" at bounding box center [676, 231] width 22 height 10
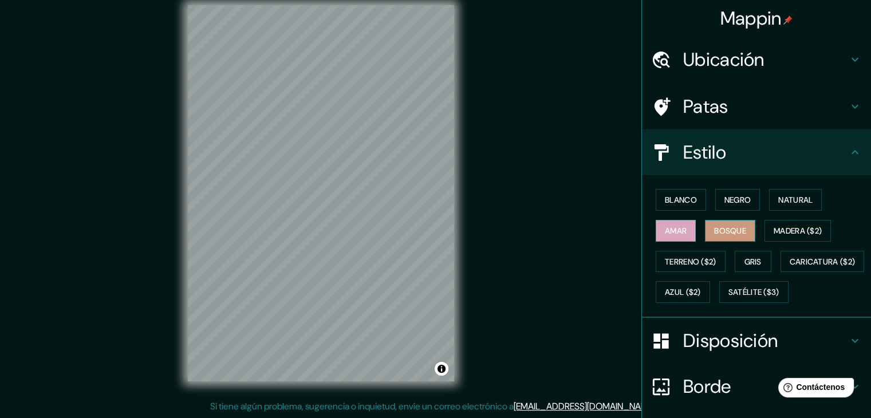
click at [729, 238] on button "Bosque" at bounding box center [730, 231] width 50 height 22
drag, startPoint x: 433, startPoint y: 273, endPoint x: 403, endPoint y: 274, distance: 29.8
click at [398, 274] on div at bounding box center [393, 274] width 9 height 9
click at [403, 275] on div at bounding box center [404, 278] width 9 height 9
click at [416, 278] on div at bounding box center [412, 277] width 9 height 9
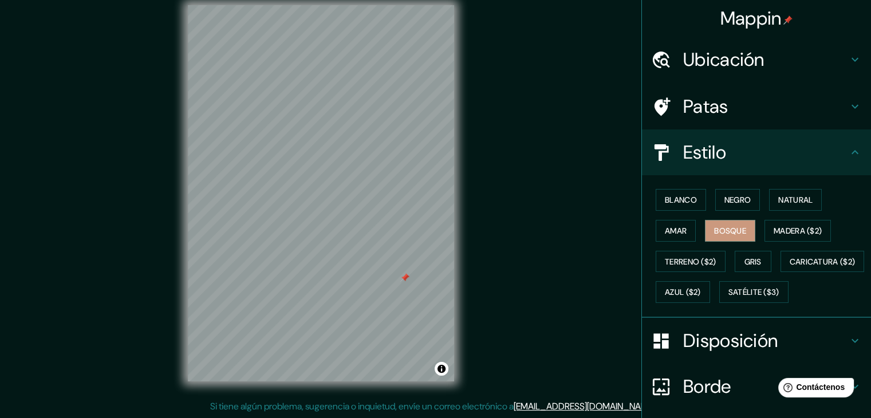
click at [405, 277] on div at bounding box center [404, 277] width 9 height 9
drag, startPoint x: 414, startPoint y: 270, endPoint x: 434, endPoint y: 270, distance: 20.0
click at [434, 270] on div at bounding box center [433, 271] width 9 height 9
click at [434, 5] on div at bounding box center [321, 5] width 266 height 0
click at [443, 273] on div at bounding box center [443, 271] width 9 height 9
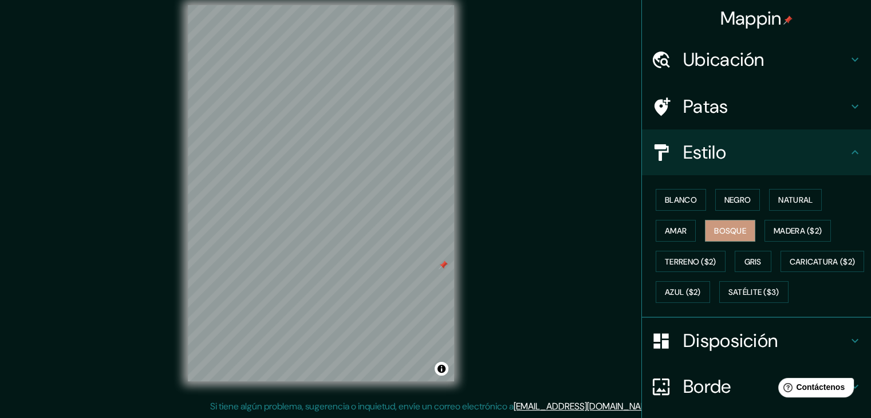
click at [442, 268] on div at bounding box center [443, 265] width 9 height 9
click at [308, 270] on div at bounding box center [304, 271] width 9 height 9
click at [694, 266] on font "Terreno ($2)" at bounding box center [691, 261] width 52 height 15
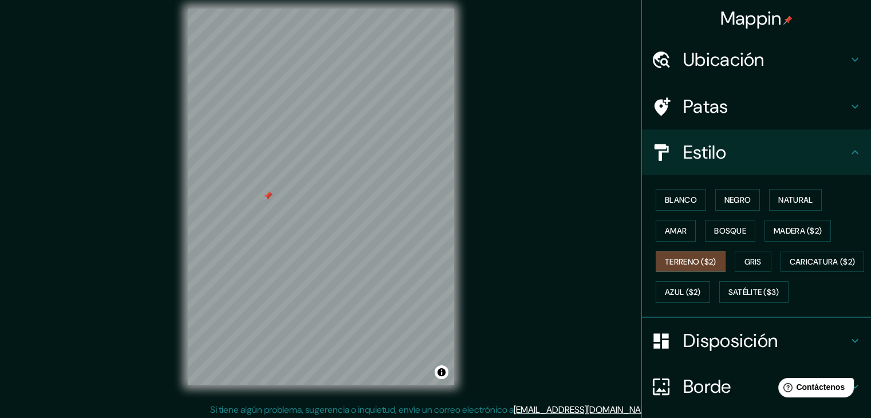
scroll to position [13, 0]
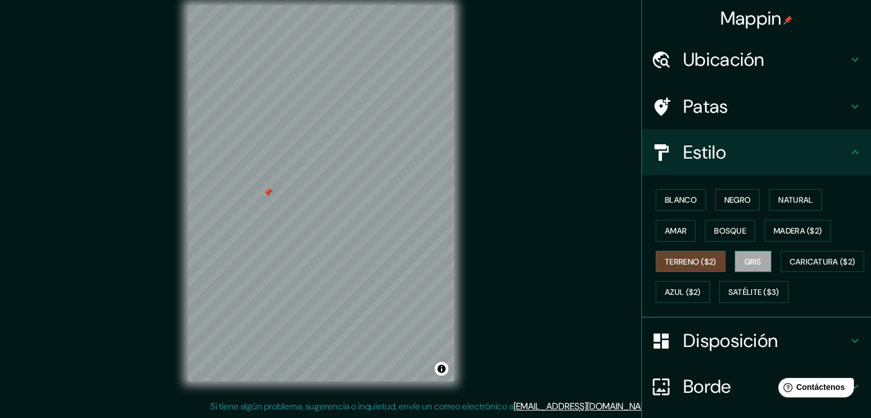
click at [748, 258] on font "Gris" at bounding box center [753, 262] width 17 height 10
click at [681, 207] on button "Blanco" at bounding box center [681, 200] width 50 height 22
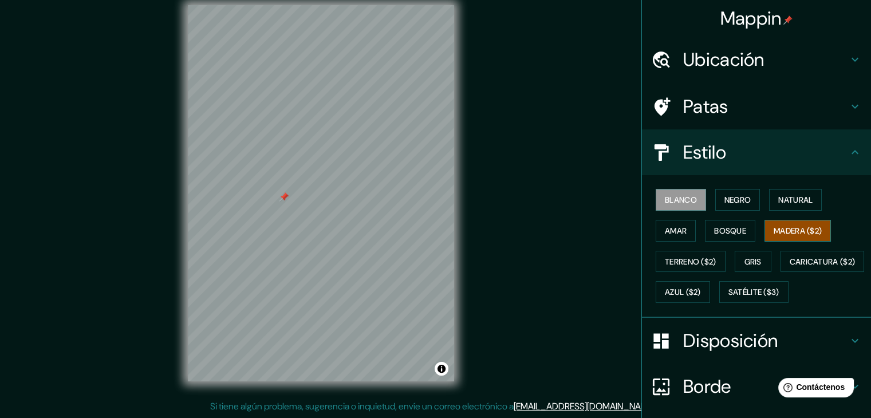
click at [800, 235] on font "Madera ($2)" at bounding box center [798, 230] width 48 height 15
drag, startPoint x: 303, startPoint y: 215, endPoint x: 274, endPoint y: 226, distance: 30.8
click at [274, 226] on div at bounding box center [272, 222] width 9 height 9
click at [656, 195] on button "Blanco" at bounding box center [681, 200] width 50 height 22
click at [725, 198] on font "Negro" at bounding box center [738, 200] width 27 height 10
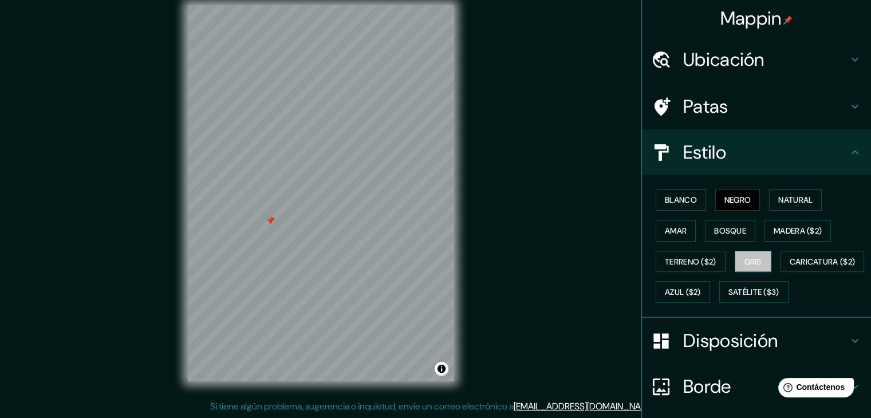
click at [737, 264] on button "Gris" at bounding box center [753, 262] width 37 height 22
click at [774, 231] on font "Madera ($2)" at bounding box center [798, 231] width 48 height 10
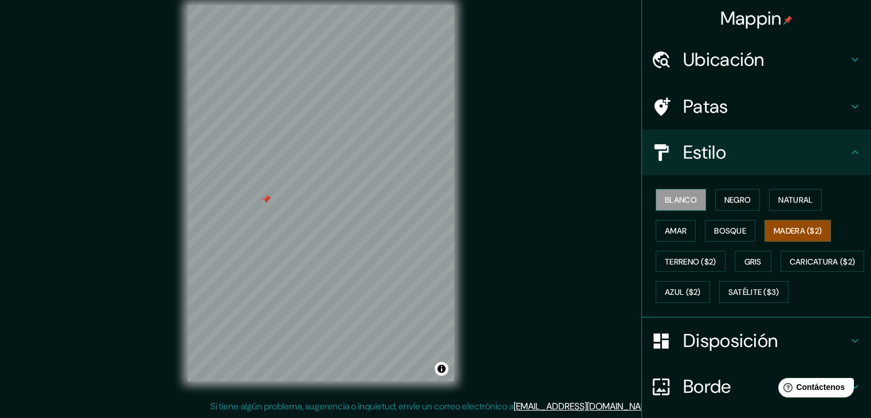
click at [676, 199] on font "Blanco" at bounding box center [681, 200] width 32 height 10
click at [746, 266] on font "Gris" at bounding box center [753, 261] width 17 height 15
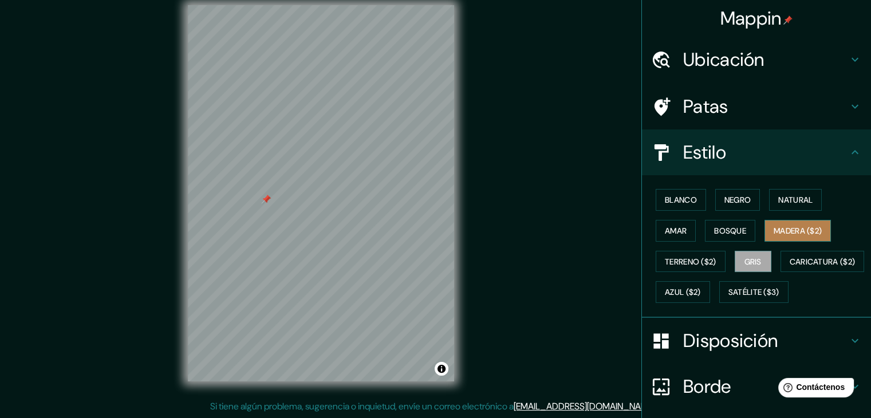
click at [792, 223] on font "Madera ($2)" at bounding box center [798, 230] width 48 height 15
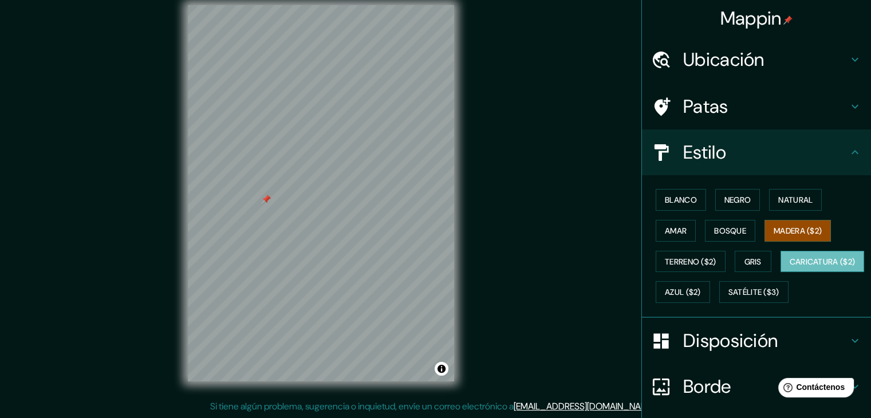
drag, startPoint x: 708, startPoint y: 289, endPoint x: 708, endPoint y: 296, distance: 6.3
click at [790, 267] on font "Caricatura ($2)" at bounding box center [823, 262] width 66 height 10
click at [749, 264] on font "Gris" at bounding box center [753, 262] width 17 height 10
click at [790, 269] on font "Caricatura ($2)" at bounding box center [823, 261] width 66 height 15
click at [758, 262] on button "Gris" at bounding box center [753, 262] width 37 height 22
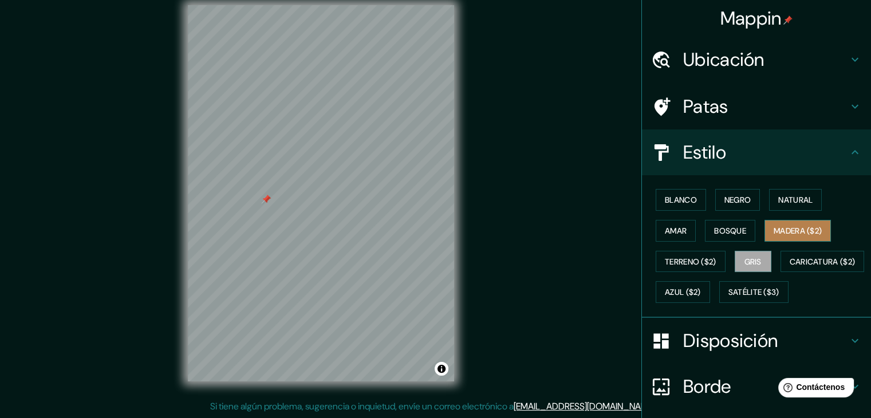
click at [791, 229] on font "Madera ($2)" at bounding box center [798, 231] width 48 height 10
